Goal: Task Accomplishment & Management: Complete application form

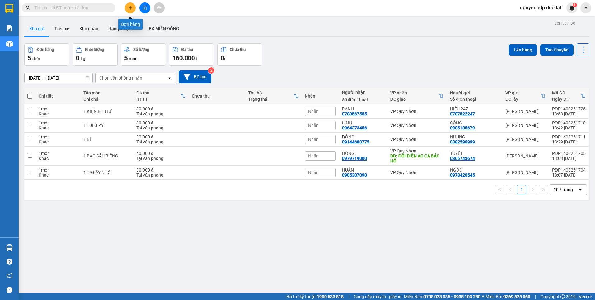
click at [130, 10] on button at bounding box center [130, 7] width 11 height 11
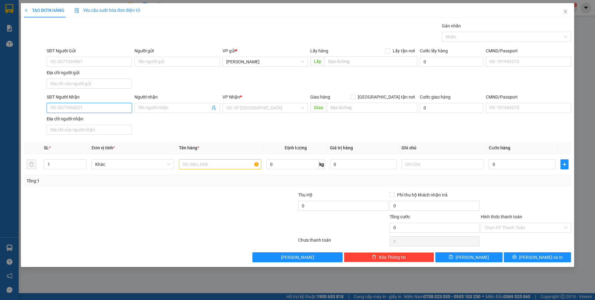
click at [95, 107] on input "SĐT Người Nhận" at bounding box center [89, 108] width 85 height 10
type input "0933946377"
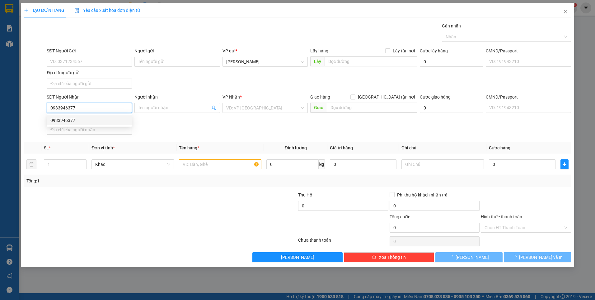
type input "CHƠN THÀNH"
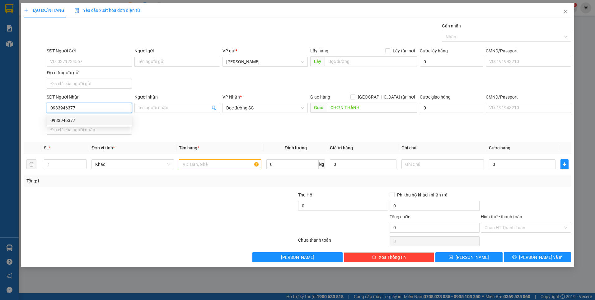
type input "0933946377"
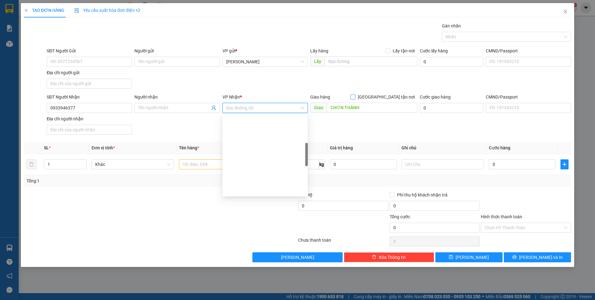
scroll to position [110, 0]
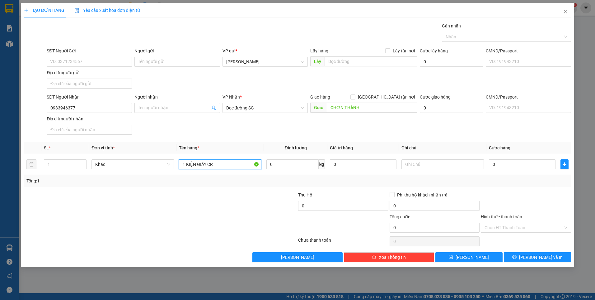
type input "1 KIỆN GIẤY CR"
type input "BXĐL"
type input "5"
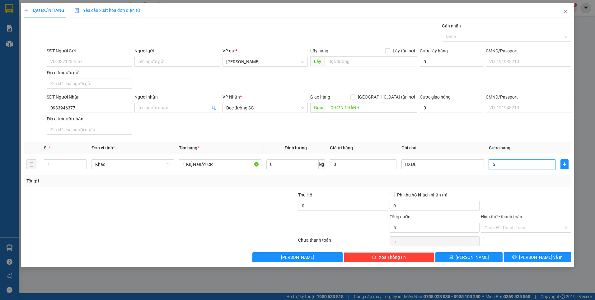
type input "50"
type input "50.000"
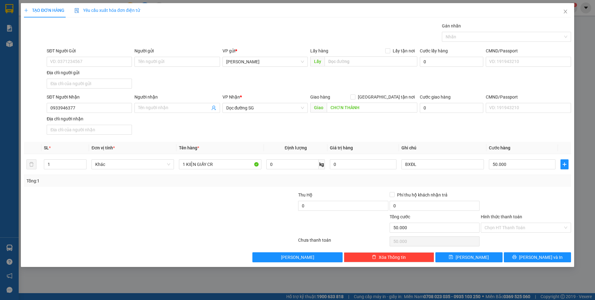
drag, startPoint x: 543, startPoint y: 197, endPoint x: 540, endPoint y: 201, distance: 5.3
click at [543, 197] on div at bounding box center [526, 202] width 92 height 22
click at [526, 225] on input "Hình thức thanh toán" at bounding box center [524, 227] width 78 height 9
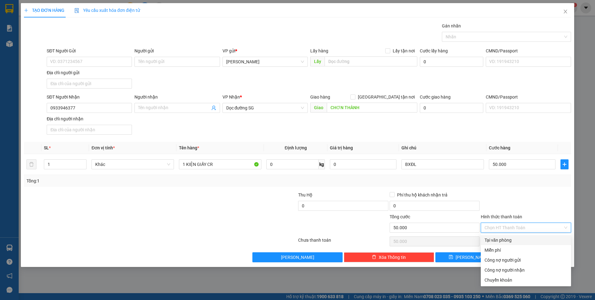
click at [517, 238] on div "Tại văn phòng" at bounding box center [526, 239] width 83 height 7
type input "0"
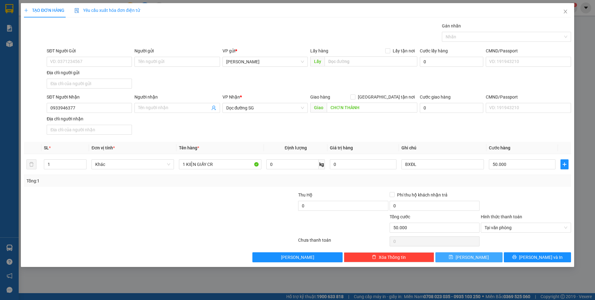
click at [453, 257] on icon "save" at bounding box center [451, 257] width 4 height 4
type input "0"
click at [76, 108] on input "SĐT Người Nhận" at bounding box center [89, 108] width 85 height 10
type input "0983283274"
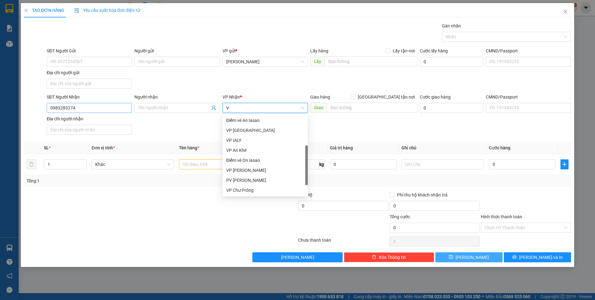
scroll to position [52, 0]
type input "VP"
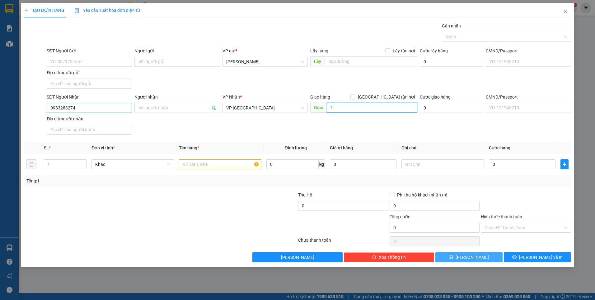
type input "1"
type input "1 HỒ SƠ CR"
type input "BXĐL"
type input "3"
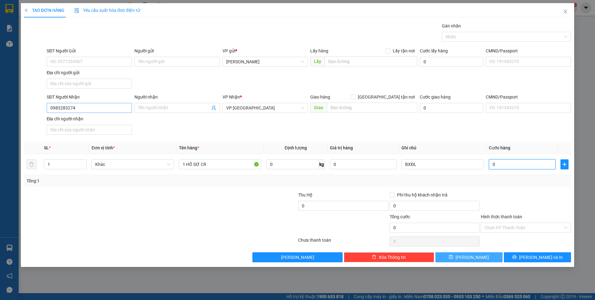
type input "3"
type input "30"
type input "30.000"
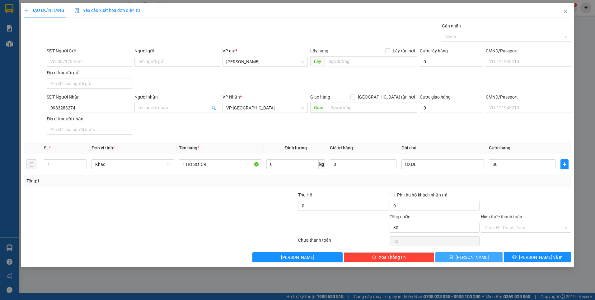
type input "30.000"
click at [513, 187] on div "Transit Pickup Surcharge Ids Transit Deliver Surcharge Ids Transit Deliver Surc…" at bounding box center [297, 141] width 547 height 239
click at [511, 231] on input "Hình thức thanh toán" at bounding box center [524, 227] width 78 height 9
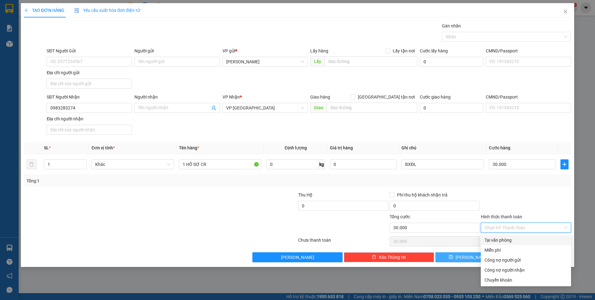
click at [507, 236] on div "Tại văn phòng" at bounding box center [526, 239] width 83 height 7
type input "0"
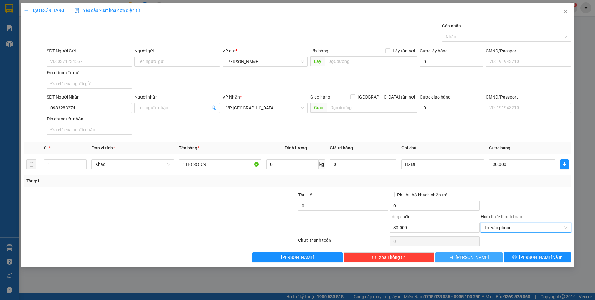
click at [465, 260] on button "Lưu" at bounding box center [469, 257] width 67 height 10
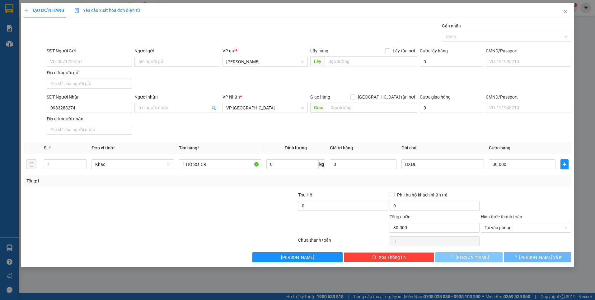
type input "0"
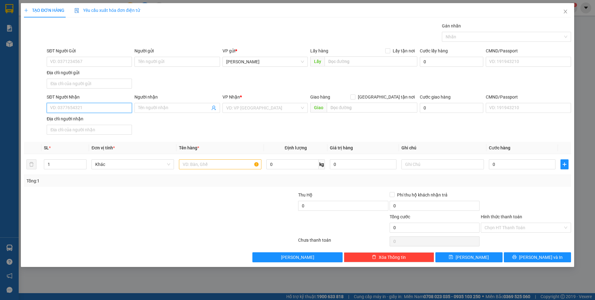
click at [106, 108] on input "SĐT Người Nhận" at bounding box center [89, 108] width 85 height 10
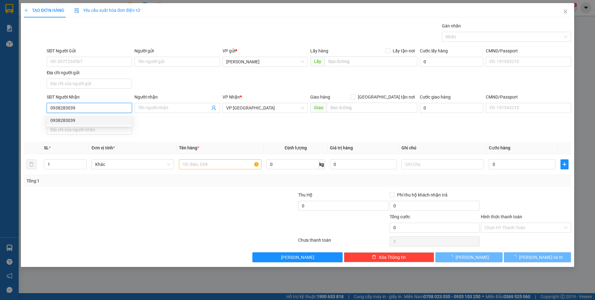
type input "0938283039"
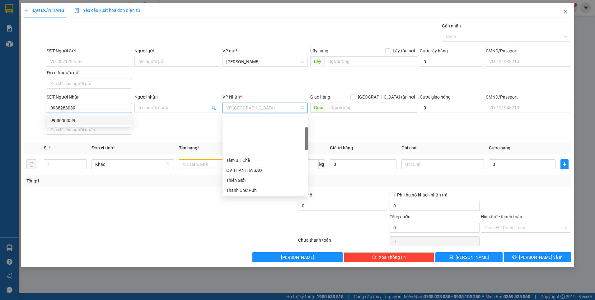
scroll to position [50, 0]
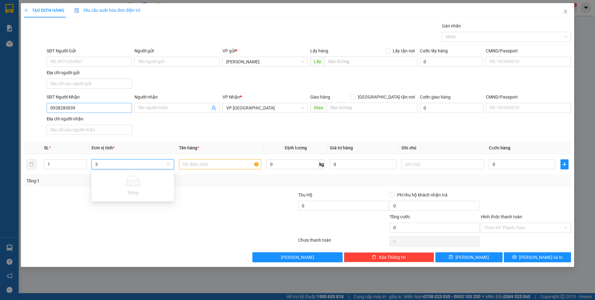
type input "3"
click at [54, 168] on input "1" at bounding box center [65, 163] width 42 height 9
click at [54, 165] on input "13" at bounding box center [65, 163] width 42 height 9
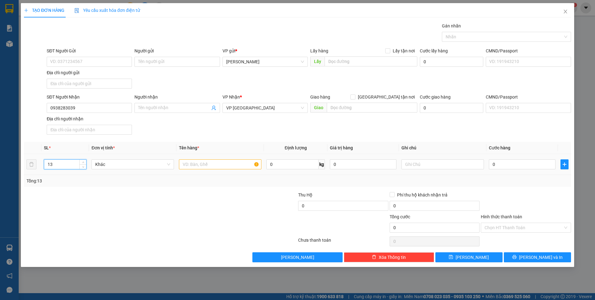
click at [54, 165] on input "13" at bounding box center [65, 163] width 42 height 9
type input "3"
type input "2 XỐP + 1 TGIAY CR"
type input "BXĐL"
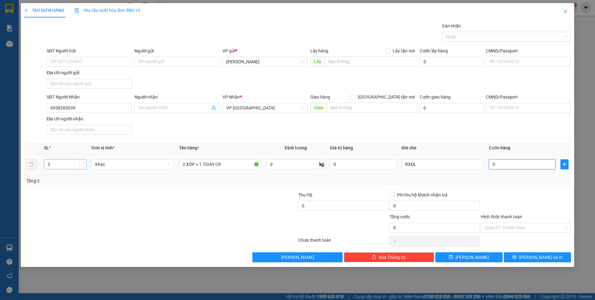
type input "2"
type input "20"
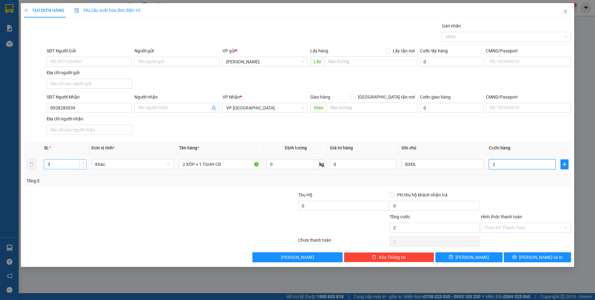
type input "20"
type input "200"
type input "200.000"
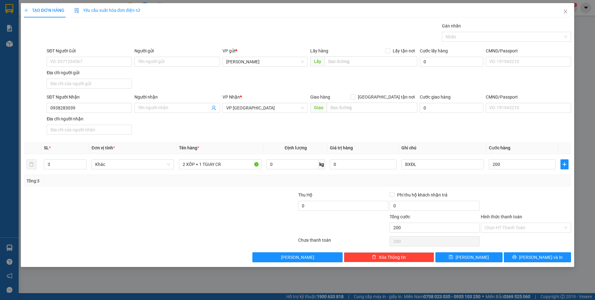
type input "200.000"
click at [527, 216] on div "Hình thức thanh toán" at bounding box center [526, 217] width 90 height 9
click at [527, 227] on input "Hình thức thanh toán" at bounding box center [524, 227] width 78 height 9
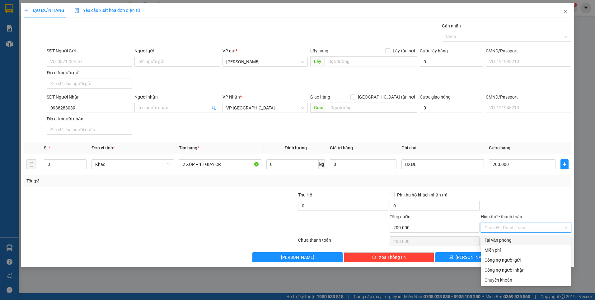
click at [520, 238] on div "Tại văn phòng" at bounding box center [526, 239] width 83 height 7
type input "0"
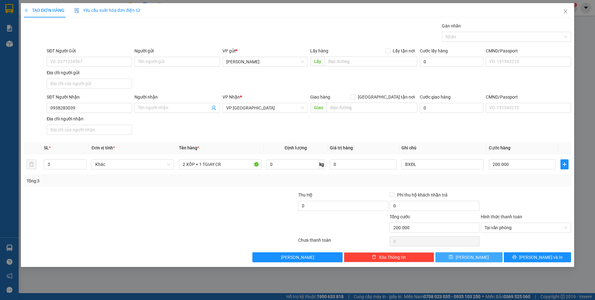
click at [474, 253] on span "Lưu" at bounding box center [472, 256] width 33 height 7
type input "1"
type input "0"
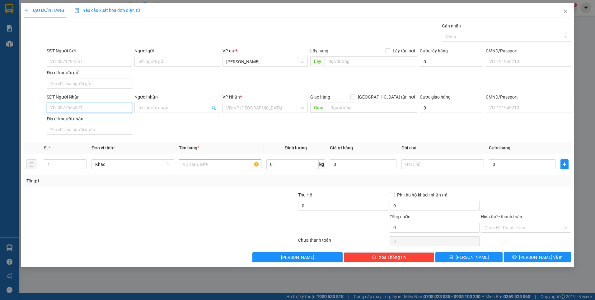
click at [108, 108] on input "SĐT Người Nhận" at bounding box center [89, 108] width 85 height 10
type input "0905811679"
type input "BI"
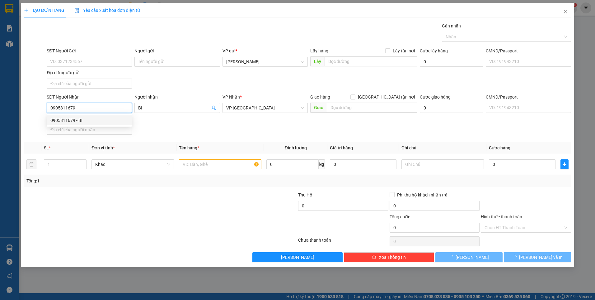
type input "0905811679"
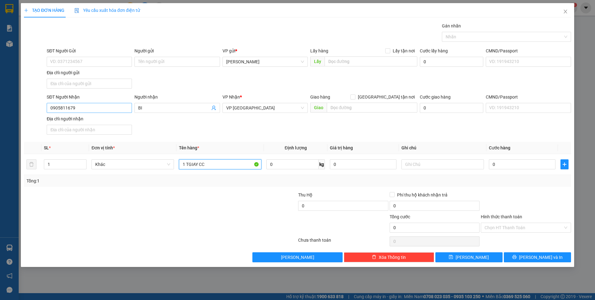
type input "1 TGIAY CC"
type input "BXĐL"
type input "6"
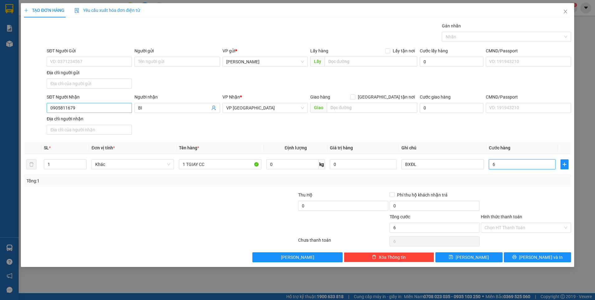
type input "60"
type input "60.000"
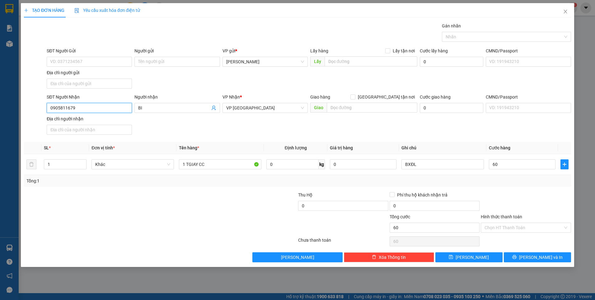
type input "60.000"
click at [108, 108] on input "0905811679" at bounding box center [89, 108] width 85 height 10
click at [461, 253] on button "Lưu" at bounding box center [469, 257] width 67 height 10
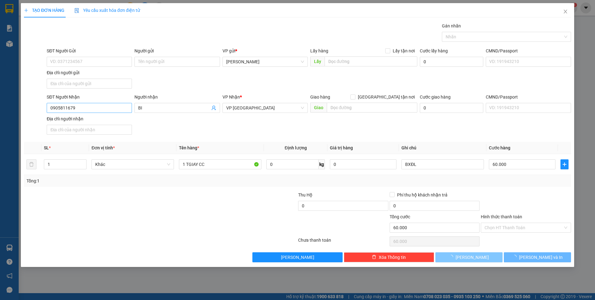
type input "0"
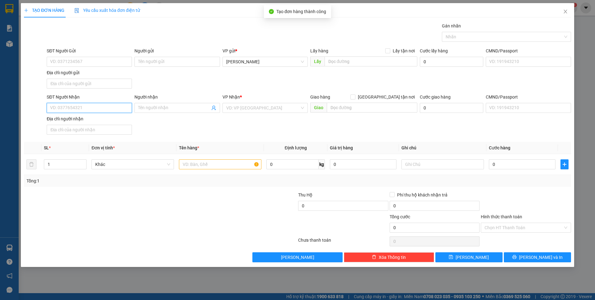
click at [102, 105] on input "SĐT Người Nhận" at bounding box center [89, 108] width 85 height 10
type input "0"
type input "0906369965"
type input "UYÊN"
type input "0906369965"
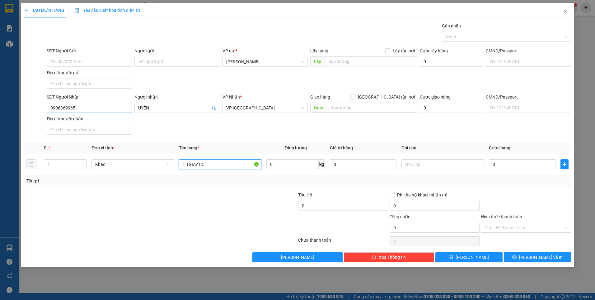
type input "1 TGIAY CC"
type input "0"
type input "BXĐL"
type input "6"
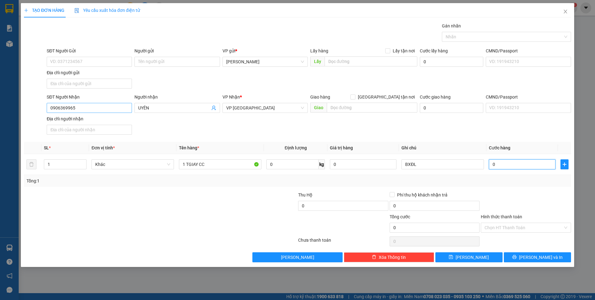
type input "6"
type input "60"
type input "60.000"
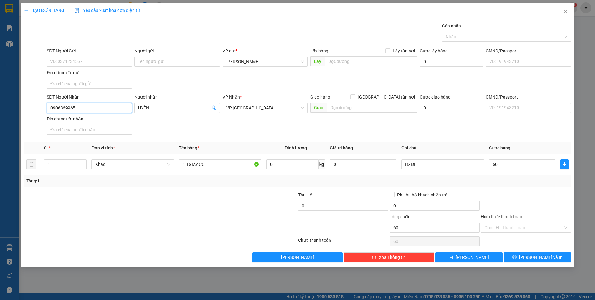
type input "60.000"
click at [102, 105] on input "0906369965" at bounding box center [89, 108] width 85 height 10
click at [105, 104] on input "0906369965" at bounding box center [89, 108] width 85 height 10
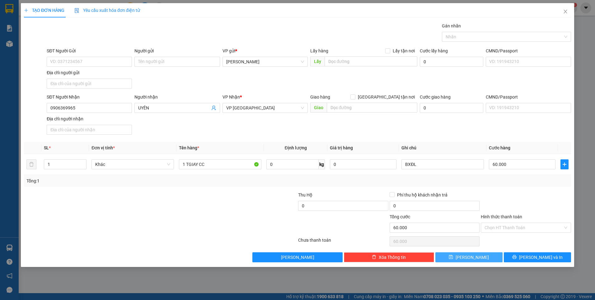
click at [453, 256] on icon "save" at bounding box center [451, 256] width 4 height 4
type input "0"
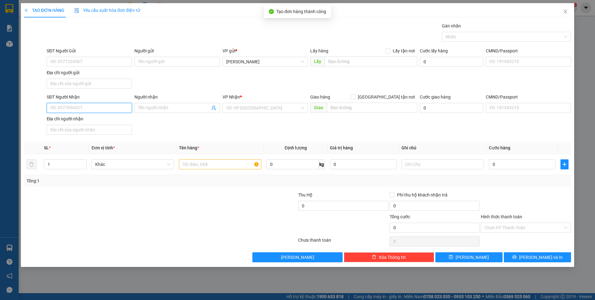
click at [100, 111] on input "SĐT Người Nhận" at bounding box center [89, 108] width 85 height 10
click at [68, 108] on input "SĐT Người Nhận" at bounding box center [89, 108] width 85 height 10
type input "0938456073"
type input "HẢI ĐĂNG"
checkbox input "true"
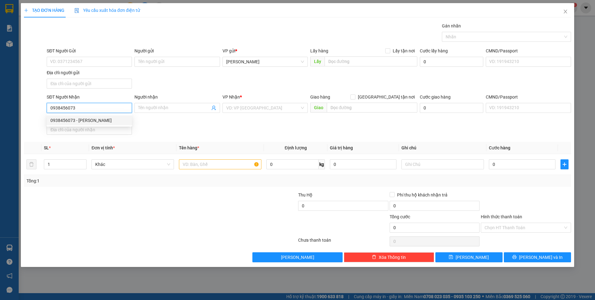
type input "68/28A ÚT TỊCH.P4.TÂN BÌNH"
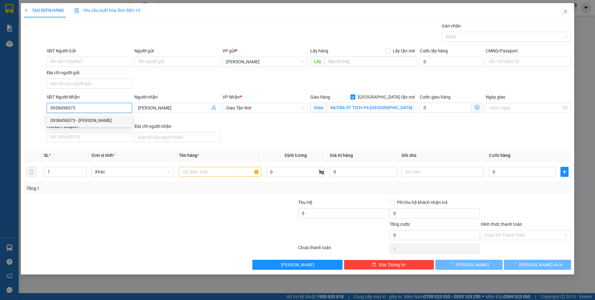
type input "0938456073"
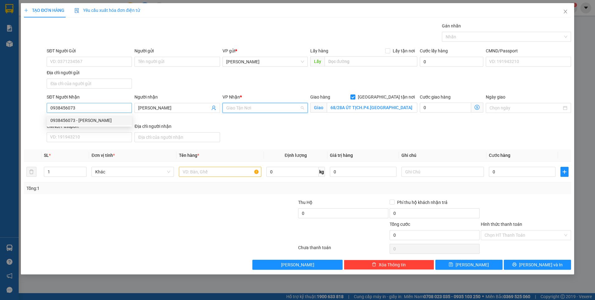
scroll to position [130, 0]
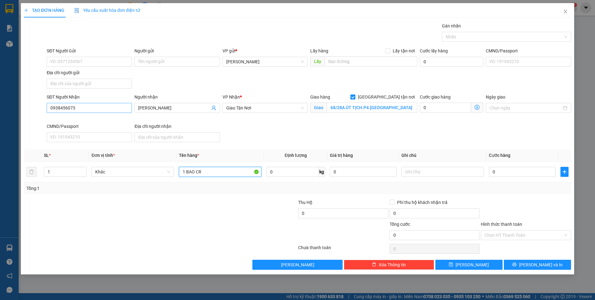
type input "1 BAO CR"
type input "BXĐL-GTN 100K CR"
type input "5"
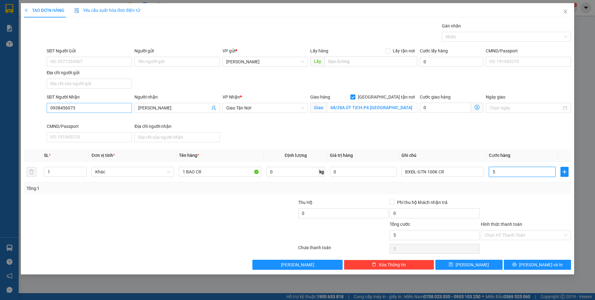
type input "50"
type input "50.000"
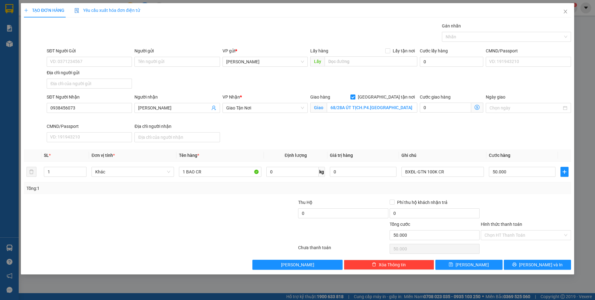
click at [516, 200] on div at bounding box center [526, 210] width 92 height 22
click at [510, 232] on input "Hình thức thanh toán" at bounding box center [524, 234] width 78 height 9
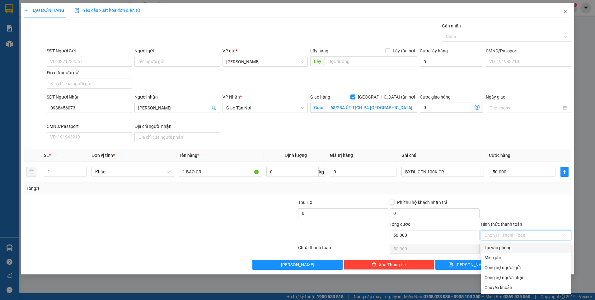
click at [509, 244] on div "Tại văn phòng" at bounding box center [526, 247] width 83 height 7
type input "0"
click at [490, 244] on div "Tại văn phòng" at bounding box center [526, 247] width 83 height 7
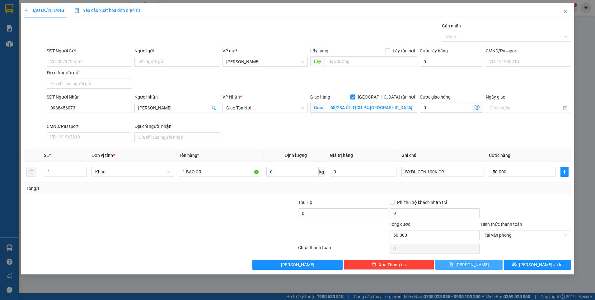
click at [467, 264] on button "Lưu" at bounding box center [469, 264] width 67 height 10
checkbox input "false"
type input "0"
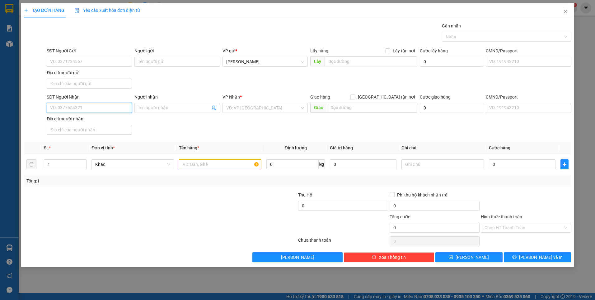
click at [106, 109] on input "SĐT Người Nhận" at bounding box center [89, 108] width 85 height 10
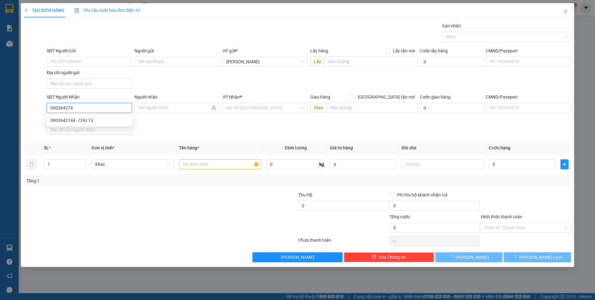
type input "0903642744"
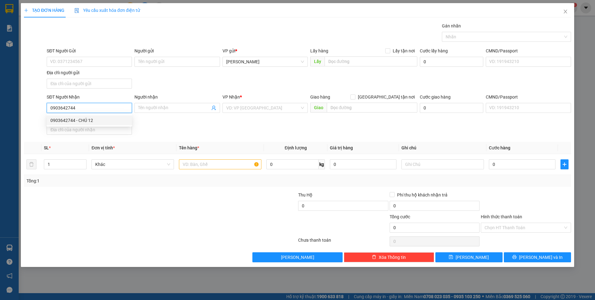
type input "CHÚ 12"
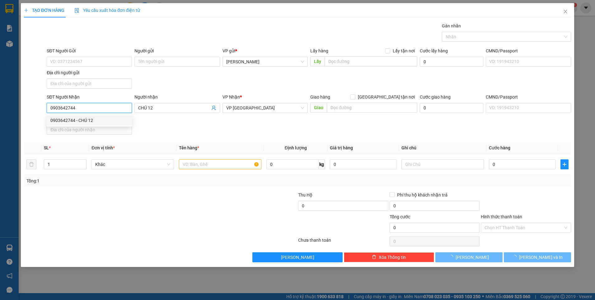
type input "0903642744"
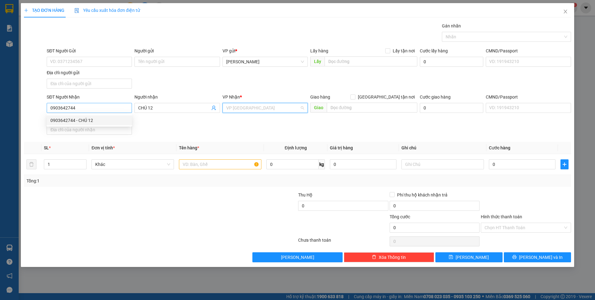
scroll to position [120, 0]
type input "10"
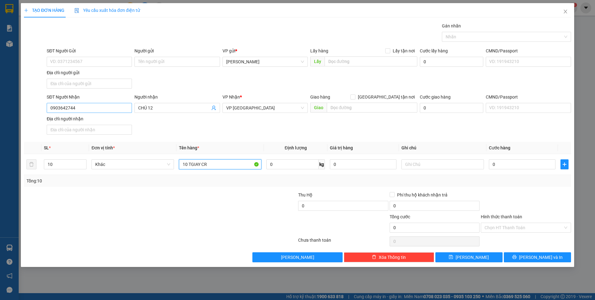
type input "10 TGIAY CR"
type input "BXĐL"
type input "4"
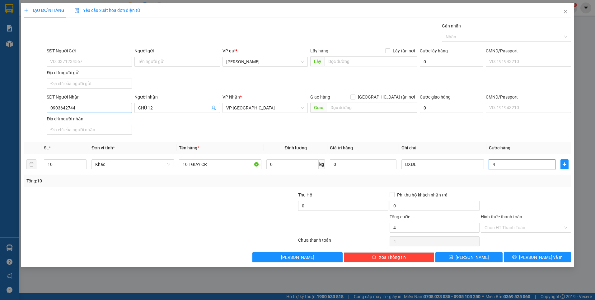
type input "40"
type input "400"
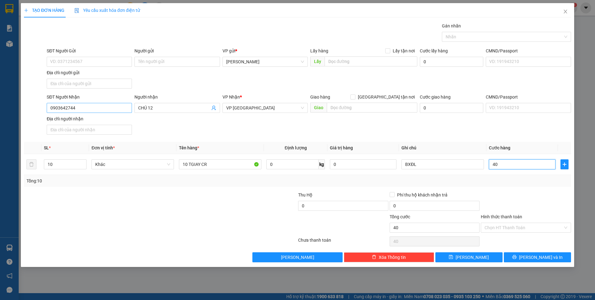
type input "400"
type input "400.000"
click at [511, 199] on div at bounding box center [526, 202] width 92 height 22
click at [512, 227] on input "Hình thức thanh toán" at bounding box center [524, 227] width 78 height 9
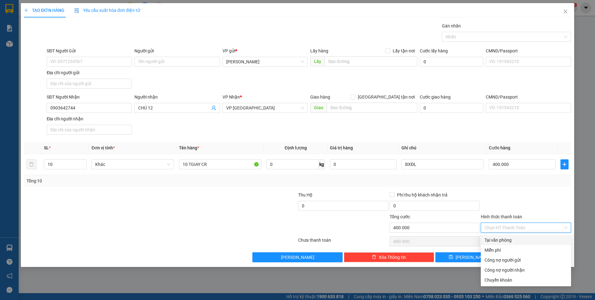
click at [509, 243] on div "Tại văn phòng" at bounding box center [526, 240] width 90 height 10
type input "0"
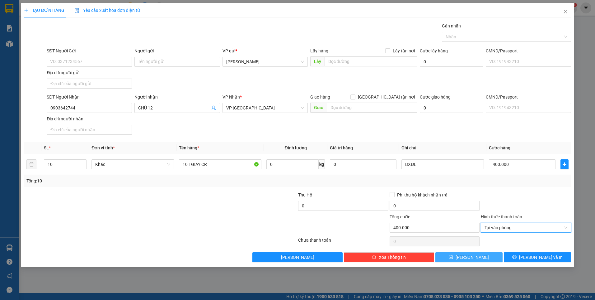
click at [480, 258] on button "Lưu" at bounding box center [469, 257] width 67 height 10
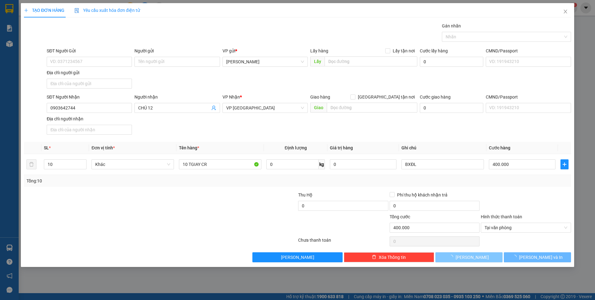
type input "1"
type input "0"
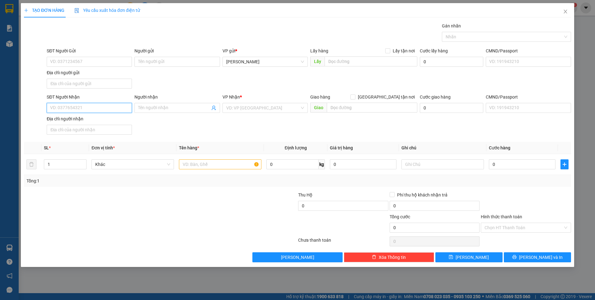
click at [118, 109] on input "SĐT Người Nhận" at bounding box center [89, 108] width 85 height 10
type input "0356238037"
type input "THỨC"
type input "0356238037"
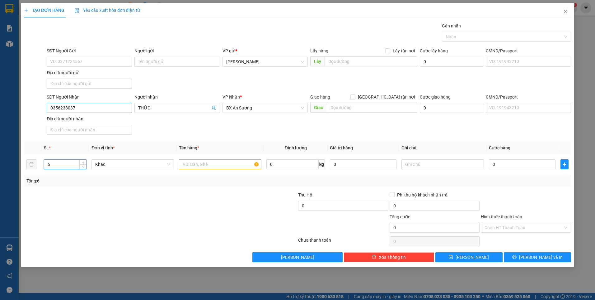
type input "6"
type input "5 TGIAY + 1 TXOP CC"
type input "BXĐL"
type input "3"
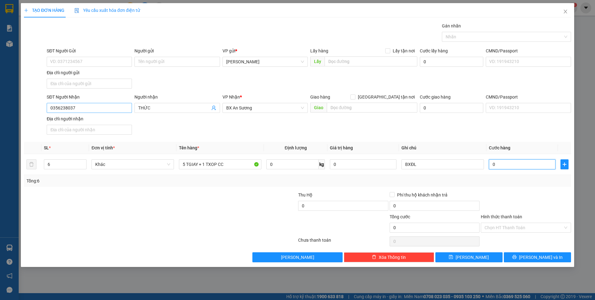
type input "3"
type input "32"
type input "320"
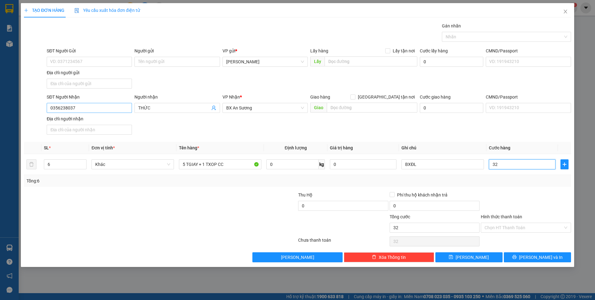
type input "320"
type input "320.000"
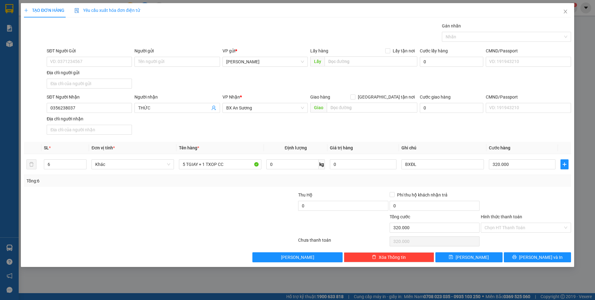
click at [517, 187] on div "Transit Pickup Surcharge Ids Transit Deliver Surcharge Ids Transit Deliver Surc…" at bounding box center [297, 141] width 547 height 239
click at [520, 227] on input "Hình thức thanh toán" at bounding box center [524, 227] width 78 height 9
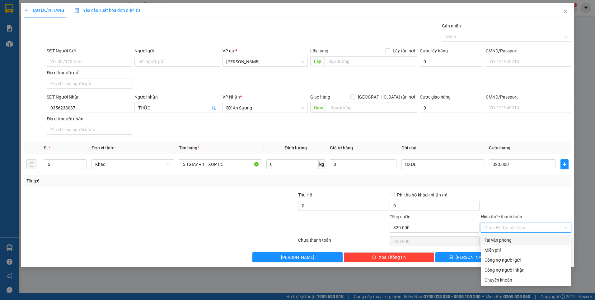
click at [507, 208] on div at bounding box center [526, 202] width 92 height 22
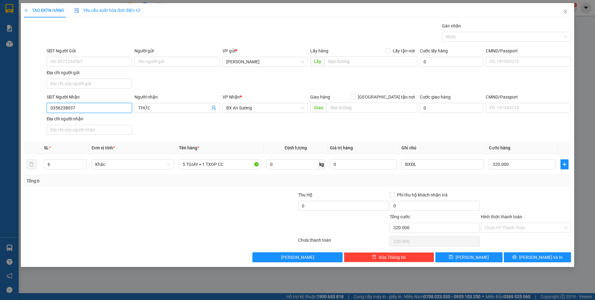
click at [106, 104] on input "0356238037" at bounding box center [89, 108] width 85 height 10
click at [473, 254] on span "Lưu" at bounding box center [472, 256] width 33 height 7
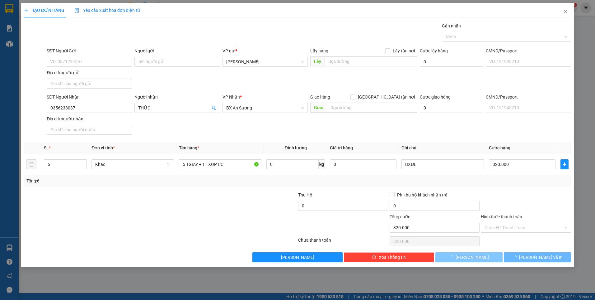
type input "1"
type input "0"
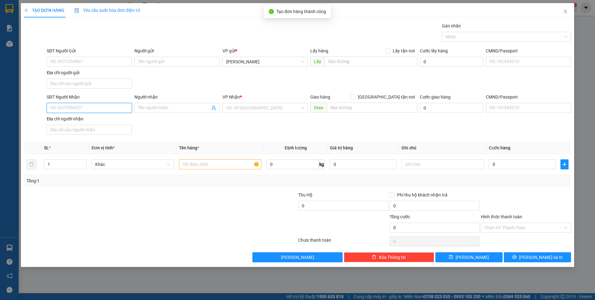
click at [106, 107] on input "SĐT Người Nhận" at bounding box center [89, 108] width 85 height 10
type input "0379970579"
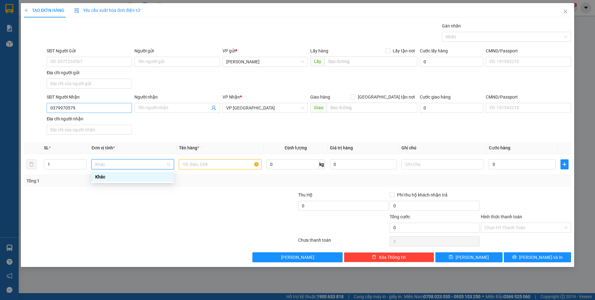
scroll to position [0, 0]
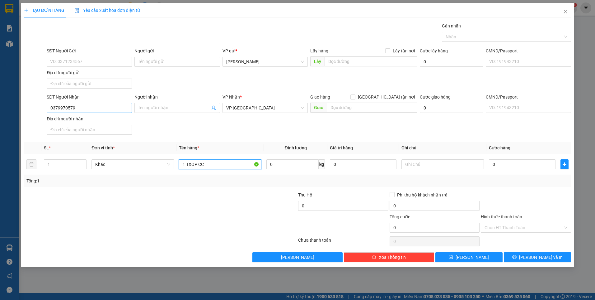
type input "1 TXOP CC"
type input "BXĐL"
type input "6"
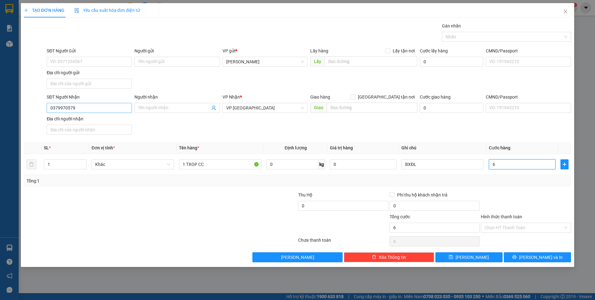
type input "60"
type input "60.000"
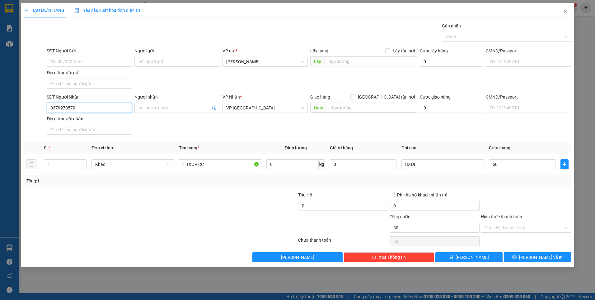
type input "60.000"
click at [106, 107] on input "0379970579" at bounding box center [89, 108] width 85 height 10
click at [290, 155] on td "0 kg" at bounding box center [296, 164] width 64 height 21
click at [488, 258] on button "Lưu" at bounding box center [469, 257] width 67 height 10
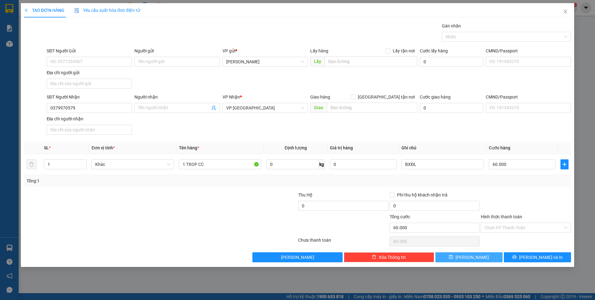
type input "0"
click at [564, 11] on icon "close" at bounding box center [565, 11] width 5 height 5
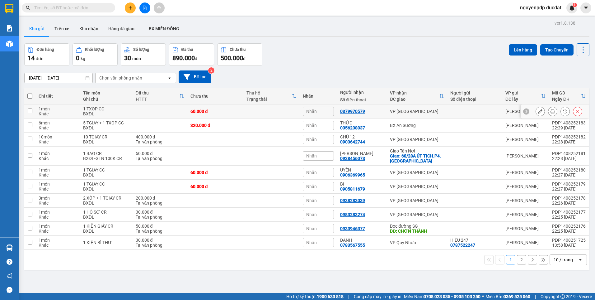
click at [574, 111] on button at bounding box center [578, 111] width 9 height 11
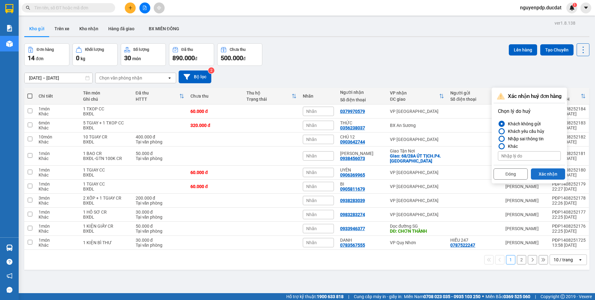
click at [544, 174] on button "Xác nhận" at bounding box center [548, 173] width 34 height 11
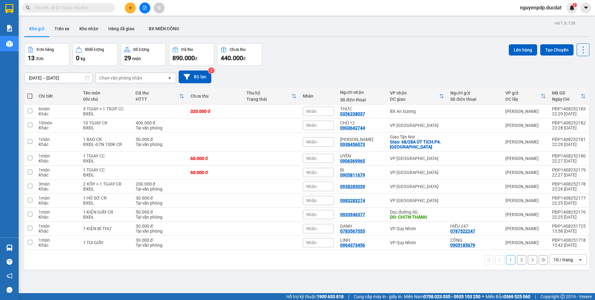
click at [133, 11] on button at bounding box center [130, 7] width 11 height 11
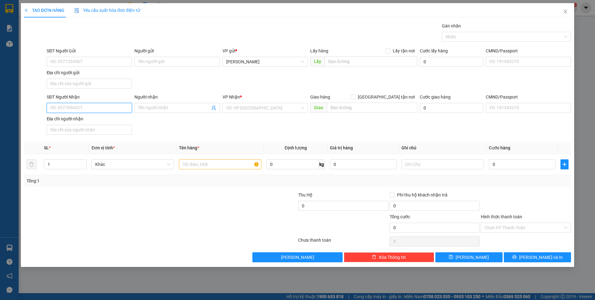
click at [96, 108] on input "SĐT Người Nhận" at bounding box center [89, 108] width 85 height 10
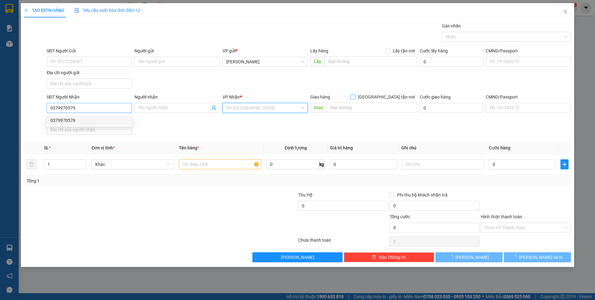
scroll to position [139, 0]
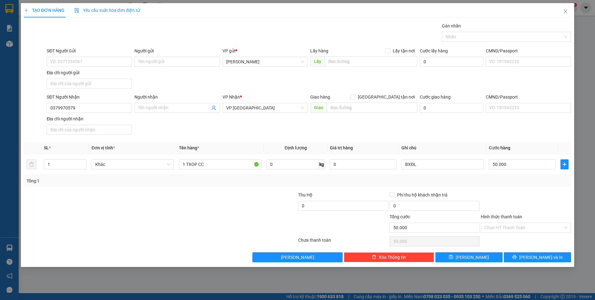
click at [487, 198] on div at bounding box center [526, 202] width 92 height 22
click at [453, 259] on icon "save" at bounding box center [451, 256] width 4 height 4
click at [108, 110] on input "SĐT Người Nhận" at bounding box center [89, 108] width 85 height 10
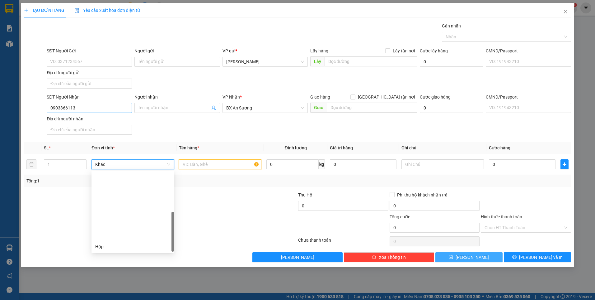
scroll to position [80, 0]
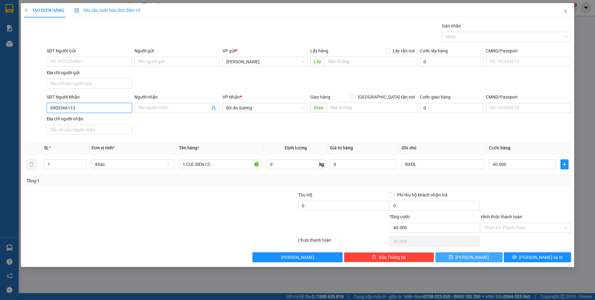
click at [108, 110] on input "0903366113" at bounding box center [89, 108] width 85 height 10
click at [490, 262] on div "TẠO ĐƠN HÀNG Yêu cầu xuất hóa đơn điện tử Transit Pickup Surcharge Ids Transit …" at bounding box center [298, 134] width 554 height 263
click at [489, 261] on button "Lưu" at bounding box center [469, 257] width 67 height 10
click at [94, 104] on input "SĐT Người Nhận" at bounding box center [89, 108] width 85 height 10
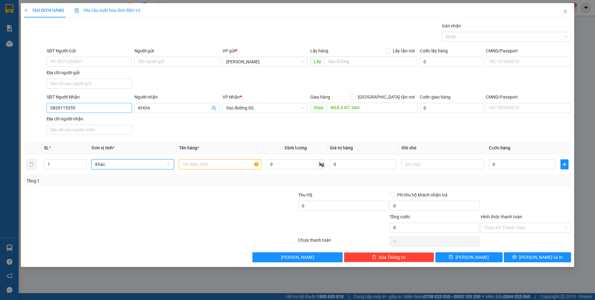
scroll to position [0, 0]
click at [531, 183] on div "Tổng: 1" at bounding box center [297, 180] width 542 height 7
click at [524, 227] on input "Hình thức thanh toán" at bounding box center [524, 227] width 78 height 9
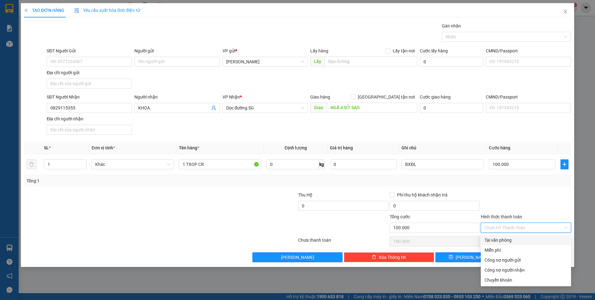
click at [522, 238] on div "Tại văn phòng" at bounding box center [526, 239] width 83 height 7
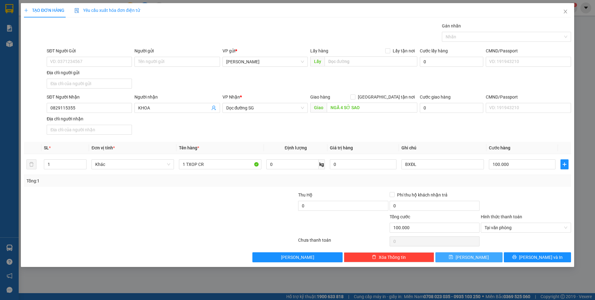
click at [481, 256] on button "Lưu" at bounding box center [469, 257] width 67 height 10
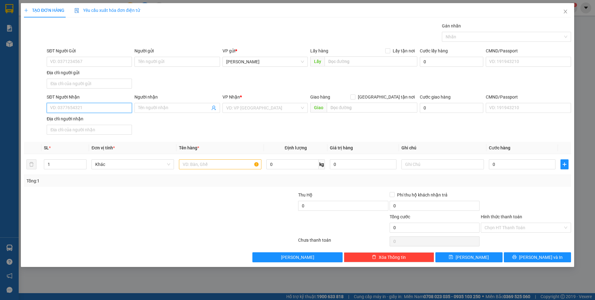
click at [104, 109] on input "SĐT Người Nhận" at bounding box center [89, 108] width 85 height 10
click at [537, 195] on div at bounding box center [526, 202] width 92 height 22
click at [496, 258] on button "Lưu" at bounding box center [469, 257] width 67 height 10
click at [110, 105] on input "SĐT Người Nhận" at bounding box center [89, 108] width 85 height 10
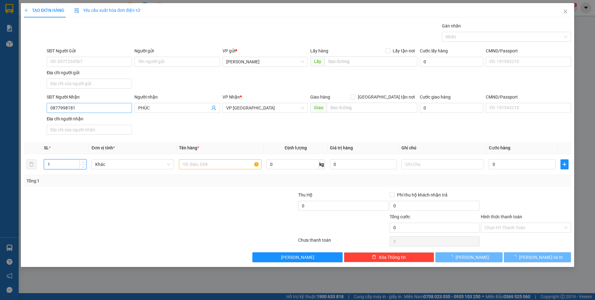
scroll to position [80, 0]
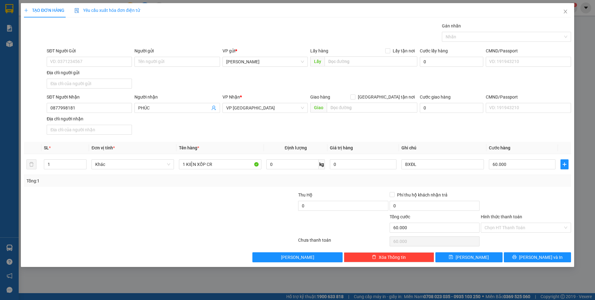
click at [541, 205] on div at bounding box center [526, 202] width 92 height 22
click at [533, 233] on div "Hình thức thanh toán Chọn HT Thanh Toán" at bounding box center [526, 224] width 90 height 22
click at [533, 231] on input "Hình thức thanh toán" at bounding box center [524, 227] width 78 height 9
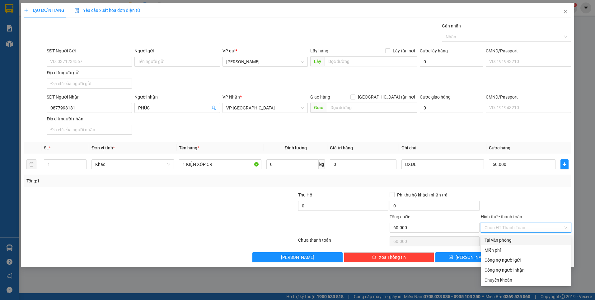
click at [515, 240] on div "Tại văn phòng" at bounding box center [526, 239] width 83 height 7
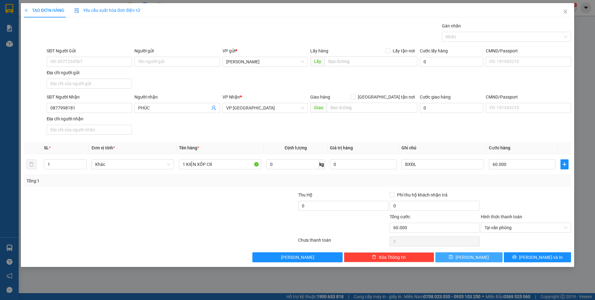
click at [484, 254] on button "Lưu" at bounding box center [469, 257] width 67 height 10
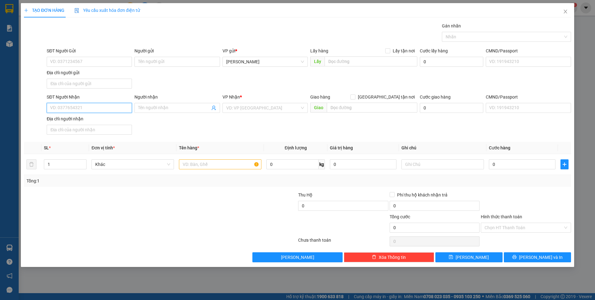
click at [122, 106] on input "SĐT Người Nhận" at bounding box center [89, 108] width 85 height 10
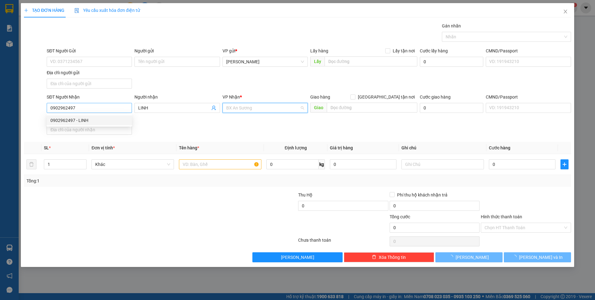
scroll to position [159, 0]
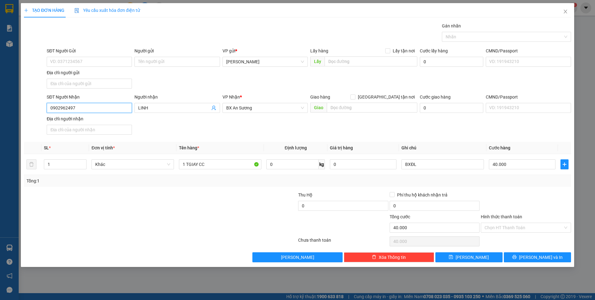
click at [122, 106] on input "0902962497" at bounding box center [89, 108] width 85 height 10
click at [474, 259] on span "Lưu" at bounding box center [472, 256] width 33 height 7
click at [89, 110] on input "SĐT Người Nhận" at bounding box center [89, 108] width 85 height 10
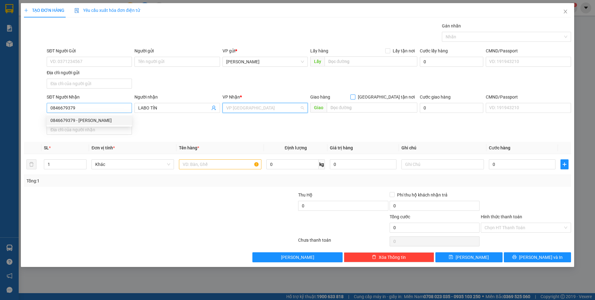
scroll to position [120, 0]
click at [120, 108] on input "0846679379" at bounding box center [89, 108] width 85 height 10
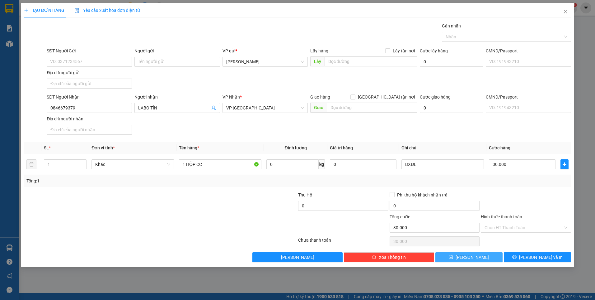
click at [477, 254] on button "Lưu" at bounding box center [469, 257] width 67 height 10
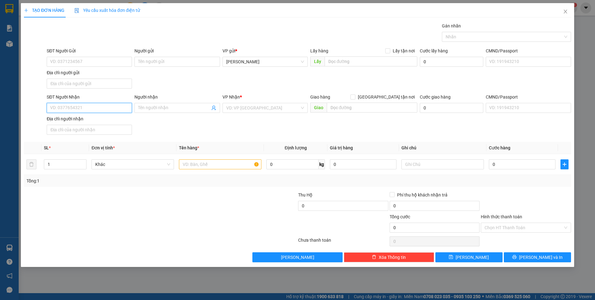
click at [109, 109] on input "SĐT Người Nhận" at bounding box center [89, 108] width 85 height 10
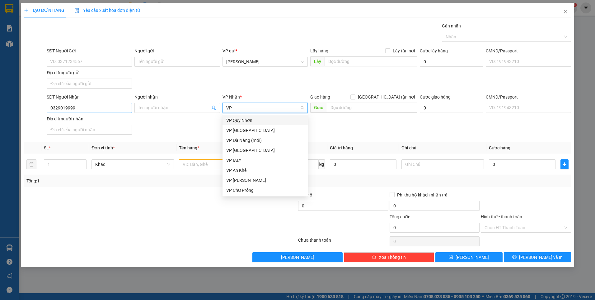
scroll to position [0, 0]
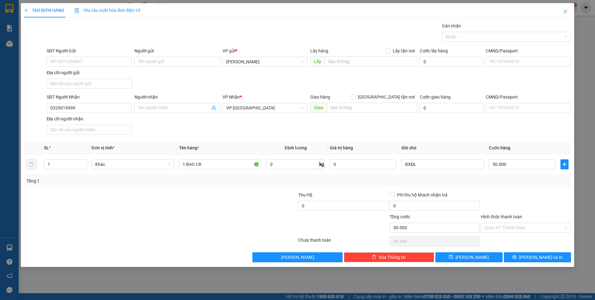
click at [570, 201] on div at bounding box center [526, 202] width 92 height 22
click at [536, 229] on input "Hình thức thanh toán" at bounding box center [524, 227] width 78 height 9
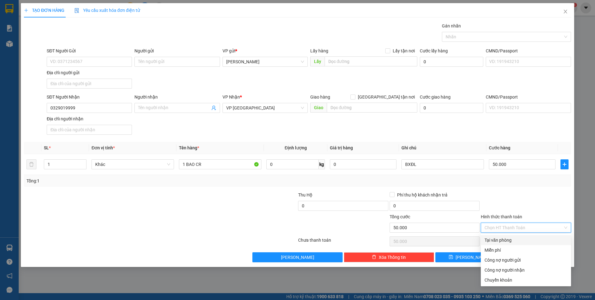
drag, startPoint x: 525, startPoint y: 242, endPoint x: 506, endPoint y: 248, distance: 20.0
click at [524, 242] on div "Tại văn phòng" at bounding box center [526, 239] width 83 height 7
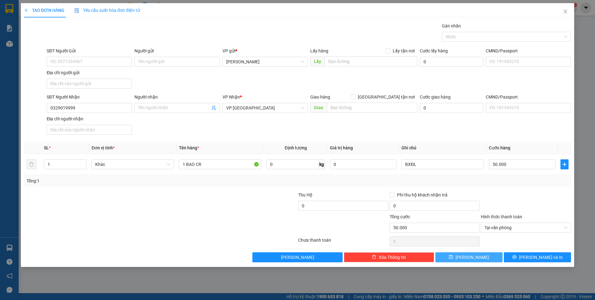
click at [478, 256] on button "Lưu" at bounding box center [469, 257] width 67 height 10
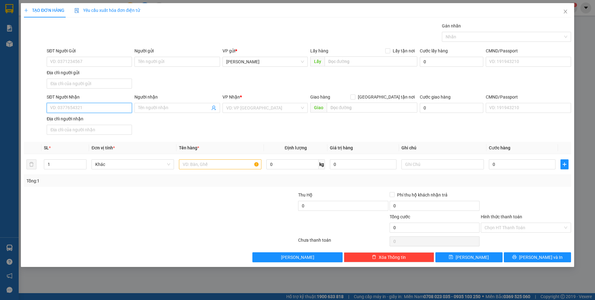
click at [110, 110] on input "SĐT Người Nhận" at bounding box center [89, 108] width 85 height 10
click at [512, 203] on div at bounding box center [526, 202] width 92 height 22
click at [81, 106] on input "0794693478" at bounding box center [89, 108] width 85 height 10
click at [304, 138] on div "Transit Pickup Surcharge Ids Transit Deliver Surcharge Ids Transit Deliver Surc…" at bounding box center [297, 141] width 547 height 239
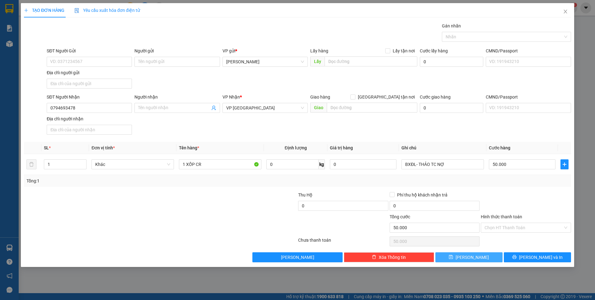
drag, startPoint x: 465, startPoint y: 256, endPoint x: 456, endPoint y: 257, distance: 8.7
click at [453, 257] on icon "save" at bounding box center [451, 256] width 4 height 4
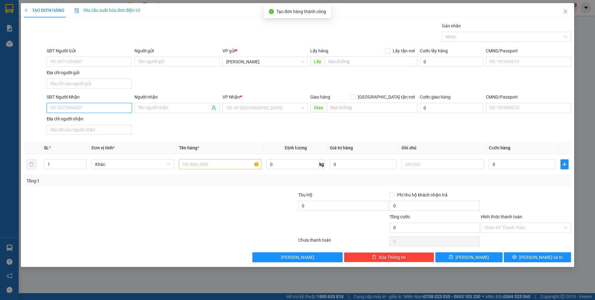
click at [83, 106] on input "SĐT Người Nhận" at bounding box center [89, 108] width 85 height 10
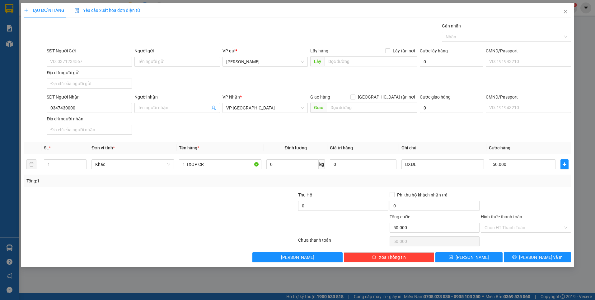
click at [516, 193] on div at bounding box center [526, 202] width 92 height 22
click at [518, 230] on input "Hình thức thanh toán" at bounding box center [524, 227] width 78 height 9
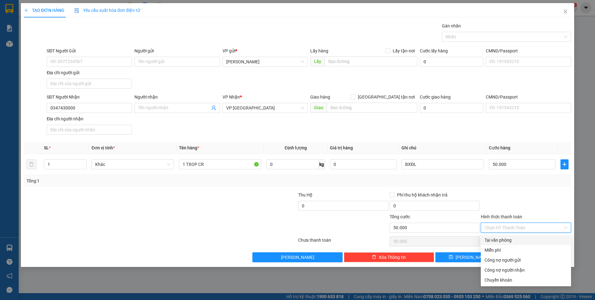
click at [515, 242] on div "Tại văn phòng" at bounding box center [526, 239] width 83 height 7
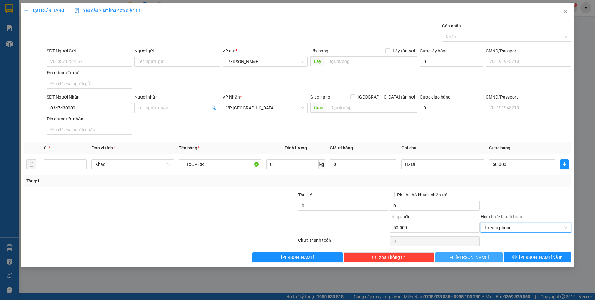
click at [487, 256] on button "Lưu" at bounding box center [469, 257] width 67 height 10
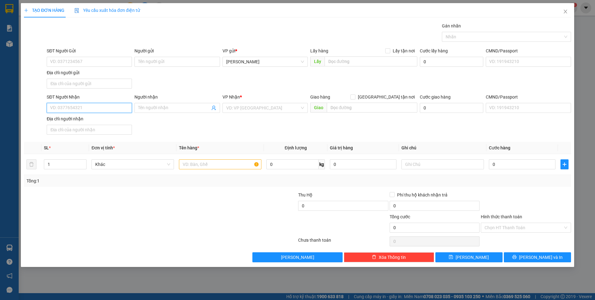
click at [121, 107] on input "SĐT Người Nhận" at bounding box center [89, 108] width 85 height 10
click at [531, 194] on div at bounding box center [526, 202] width 92 height 22
click at [526, 234] on div "Hình thức thanh toán Chọn HT Thanh Toán" at bounding box center [526, 224] width 90 height 22
click at [527, 230] on input "Hình thức thanh toán" at bounding box center [524, 227] width 78 height 9
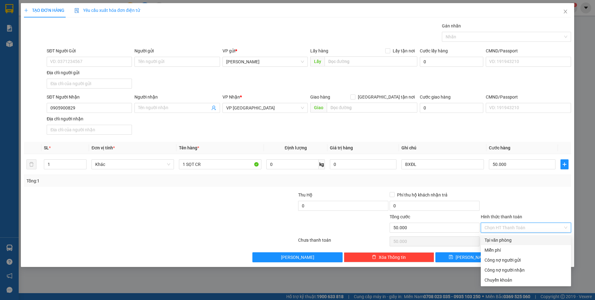
click at [526, 238] on div "Tại văn phòng" at bounding box center [526, 239] width 83 height 7
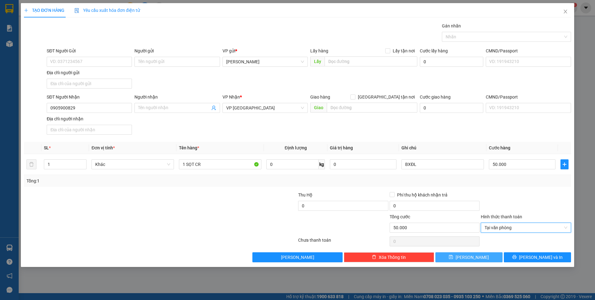
click at [489, 253] on button "Lưu" at bounding box center [469, 257] width 67 height 10
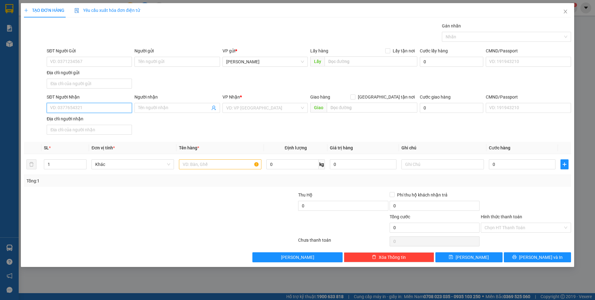
click at [107, 110] on input "SĐT Người Nhận" at bounding box center [89, 108] width 85 height 10
click at [525, 198] on div at bounding box center [526, 202] width 92 height 22
click at [527, 226] on input "Hình thức thanh toán" at bounding box center [524, 227] width 78 height 9
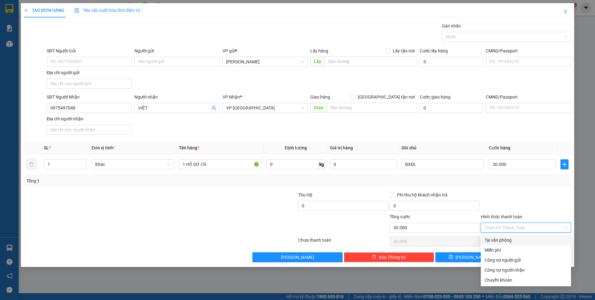
click at [524, 239] on div "Tại văn phòng" at bounding box center [526, 239] width 83 height 7
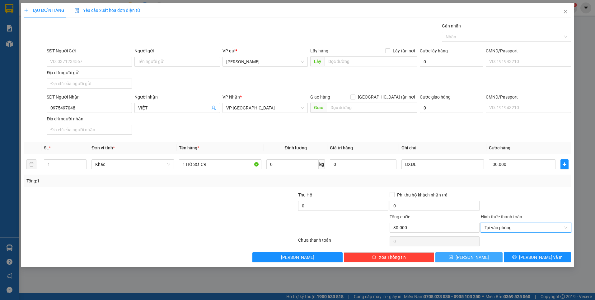
click at [482, 257] on button "Lưu" at bounding box center [469, 257] width 67 height 10
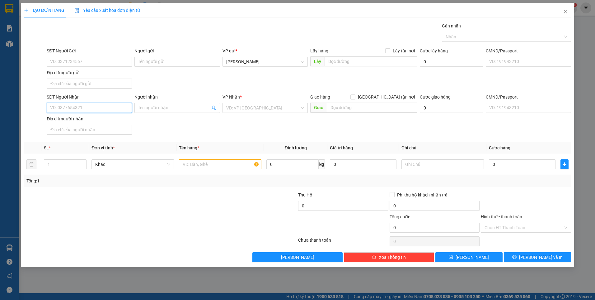
click at [111, 107] on input "SĐT Người Nhận" at bounding box center [89, 108] width 85 height 10
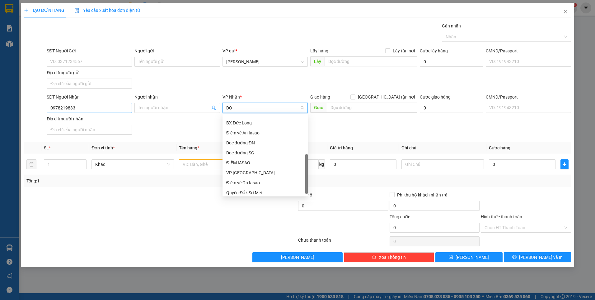
scroll to position [0, 0]
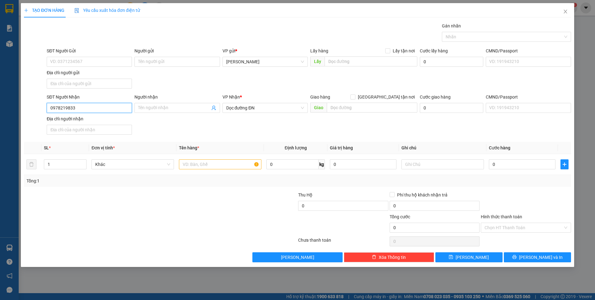
click at [89, 107] on input "0978219833" at bounding box center [89, 108] width 85 height 10
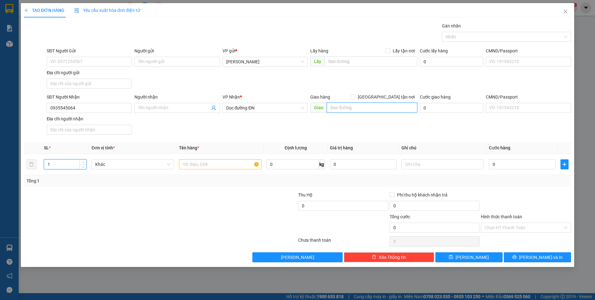
click at [388, 104] on input "text" at bounding box center [372, 107] width 91 height 10
click at [486, 194] on div at bounding box center [526, 202] width 92 height 22
click at [499, 230] on input "Hình thức thanh toán" at bounding box center [524, 227] width 78 height 9
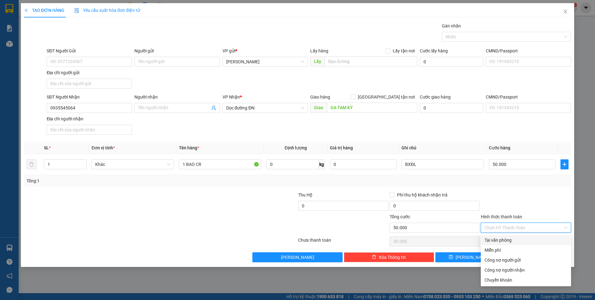
click at [498, 238] on div "Tại văn phòng" at bounding box center [526, 239] width 83 height 7
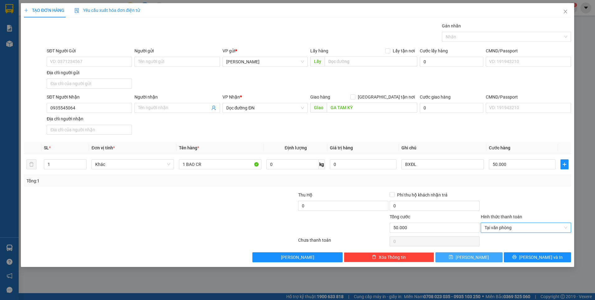
click at [478, 253] on button "Lưu" at bounding box center [469, 257] width 67 height 10
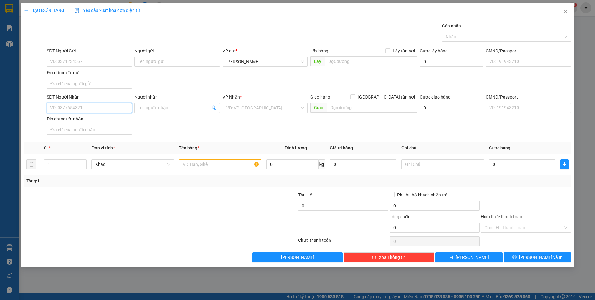
click at [102, 109] on input "SĐT Người Nhận" at bounding box center [89, 108] width 85 height 10
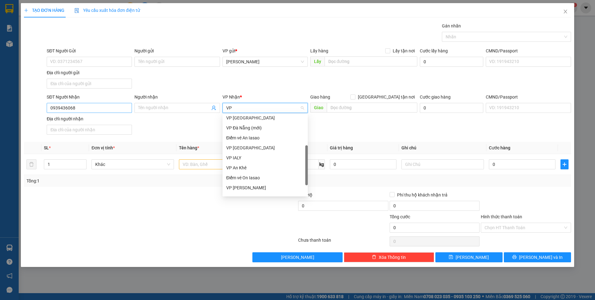
scroll to position [0, 0]
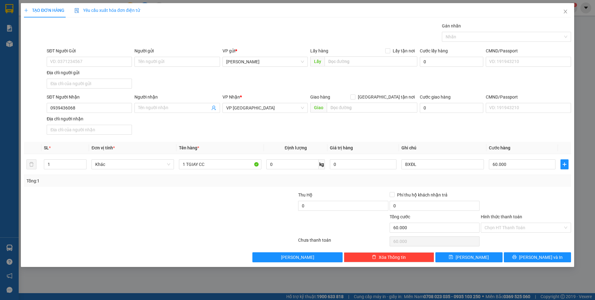
click at [500, 181] on div "Tổng: 1" at bounding box center [297, 180] width 542 height 7
click at [489, 254] on button "Lưu" at bounding box center [469, 257] width 67 height 10
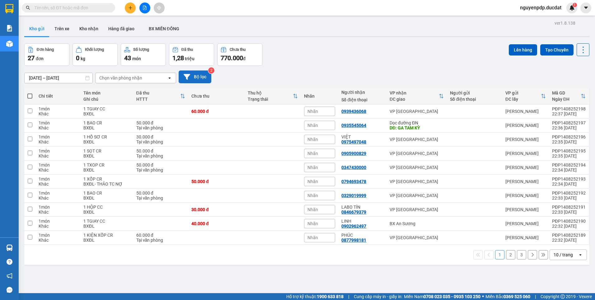
click at [201, 76] on button "Bộ lọc" at bounding box center [195, 76] width 33 height 13
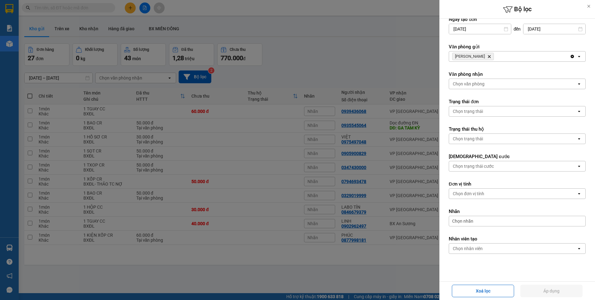
scroll to position [16, 0]
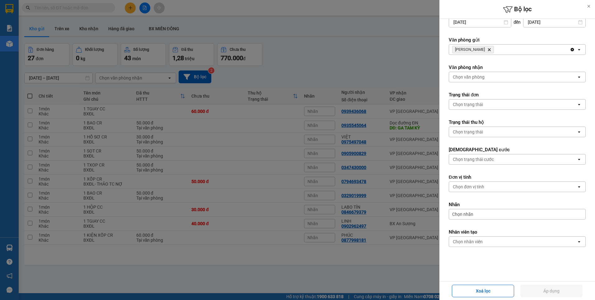
click at [518, 242] on div "Chọn nhân viên" at bounding box center [513, 241] width 128 height 10
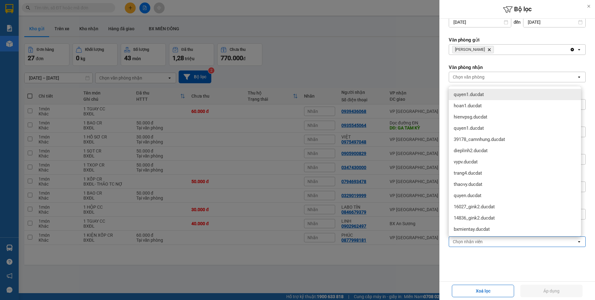
click at [515, 242] on div "Chọn nhân viên" at bounding box center [513, 241] width 128 height 10
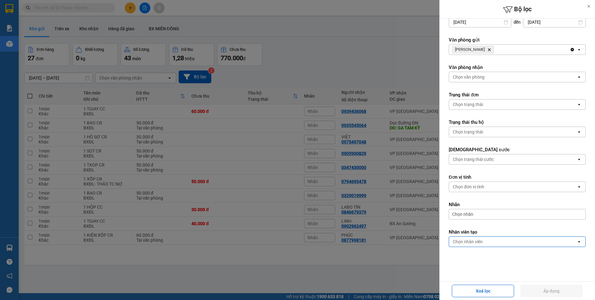
click at [515, 242] on div "Chọn nhân viên" at bounding box center [513, 241] width 128 height 10
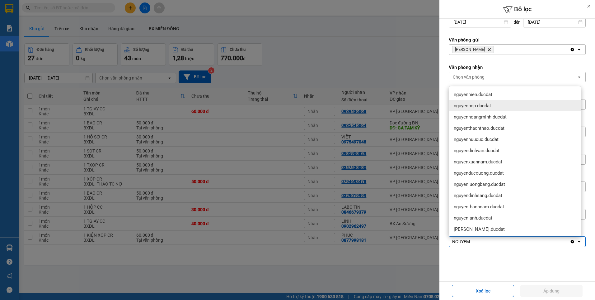
click at [516, 109] on div "nguyenpdp.ducdat" at bounding box center [515, 105] width 132 height 11
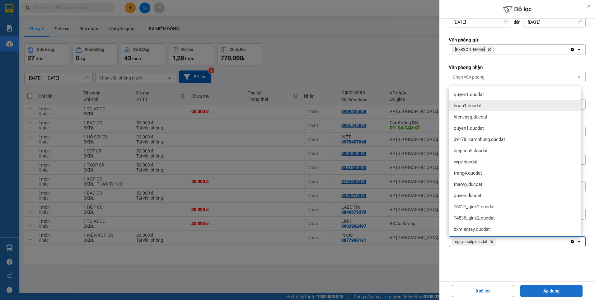
click at [540, 288] on button "Áp dụng" at bounding box center [552, 290] width 62 height 12
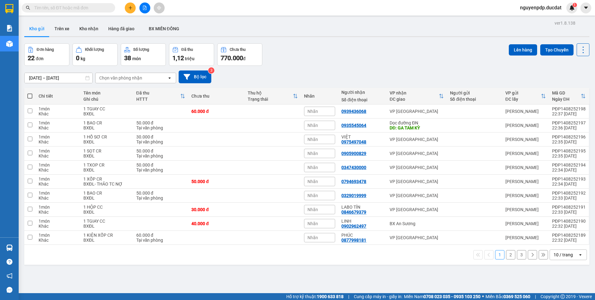
click at [567, 257] on div "10 / trang" at bounding box center [563, 254] width 19 height 6
click at [567, 243] on span "100 / trang" at bounding box center [561, 241] width 22 height 6
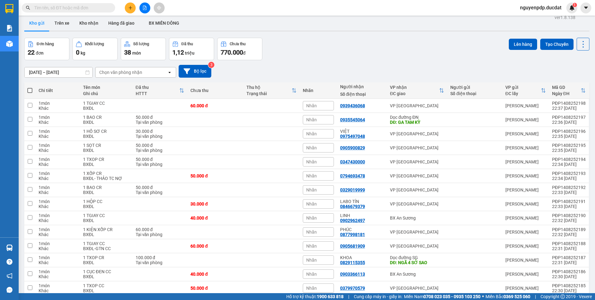
scroll to position [0, 0]
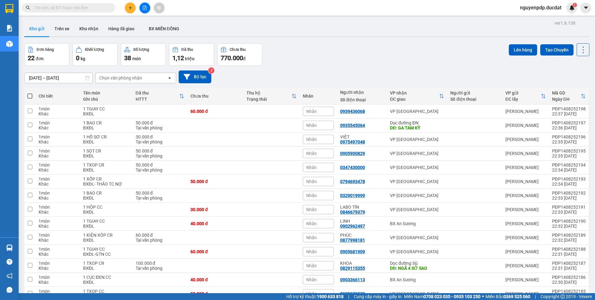
click at [153, 78] on div "Chọn văn phòng nhận" at bounding box center [132, 78] width 72 height 10
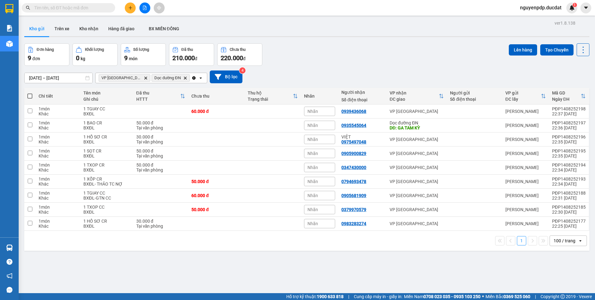
click at [31, 96] on span at bounding box center [29, 95] width 5 height 5
click at [30, 93] on input "checkbox" at bounding box center [30, 93] width 0 height 0
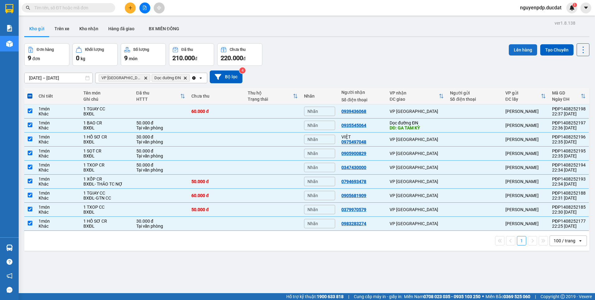
click at [518, 52] on button "Lên hàng" at bounding box center [523, 49] width 28 height 11
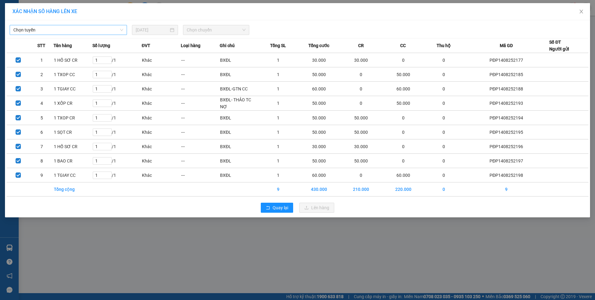
click at [49, 29] on span "Chọn tuyến" at bounding box center [68, 29] width 110 height 9
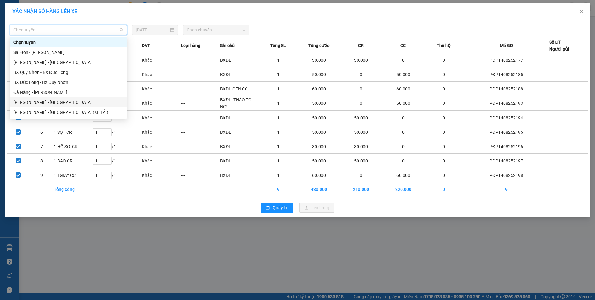
click at [59, 103] on div "Gia Lai - Đà Nẵng" at bounding box center [68, 102] width 110 height 7
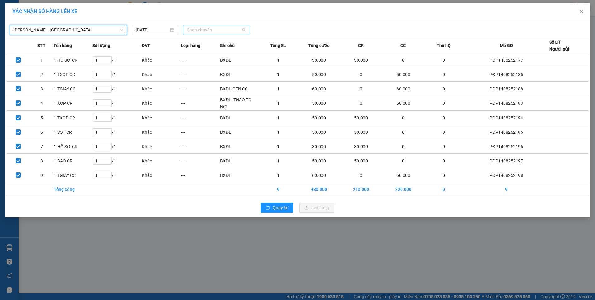
click at [207, 31] on span "Chọn chuyến" at bounding box center [216, 29] width 59 height 9
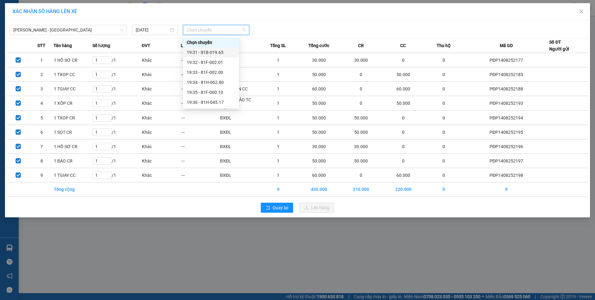
click at [210, 54] on div "19:31 - 81B-019.65" at bounding box center [211, 52] width 49 height 7
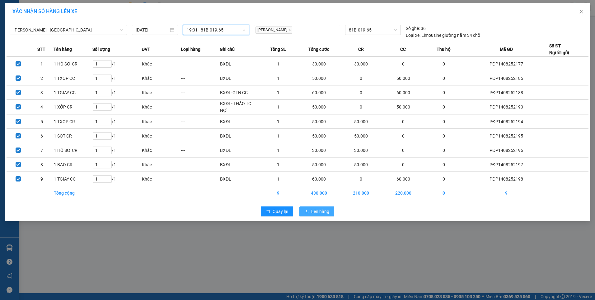
click at [318, 214] on span "Lên hàng" at bounding box center [320, 211] width 18 height 7
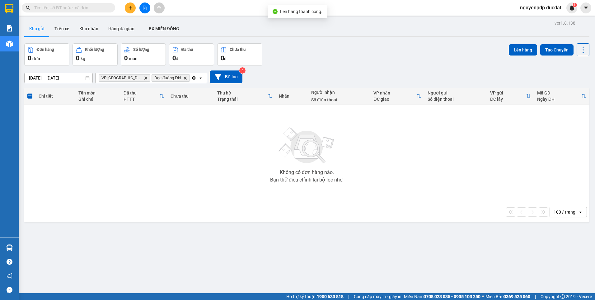
click at [192, 77] on icon "Clear all" at bounding box center [193, 77] width 3 height 3
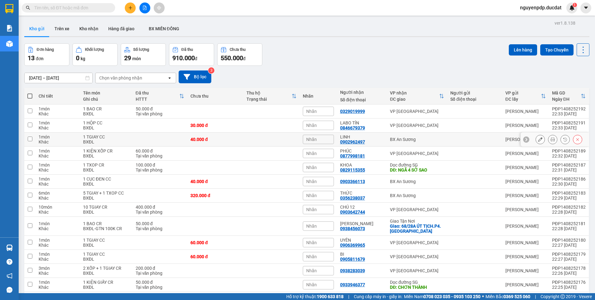
click at [150, 138] on td at bounding box center [160, 139] width 55 height 14
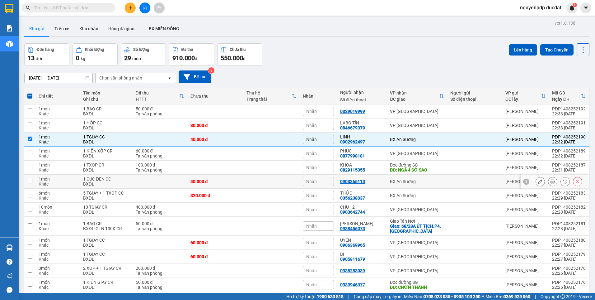
click at [268, 184] on td at bounding box center [271, 181] width 56 height 14
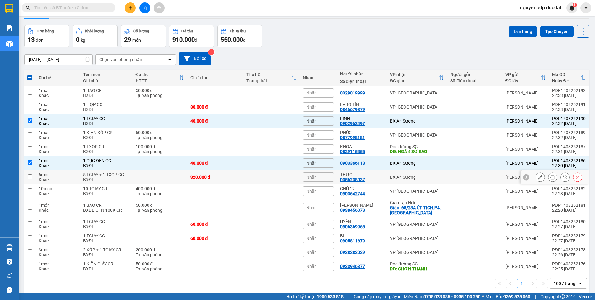
scroll to position [29, 0]
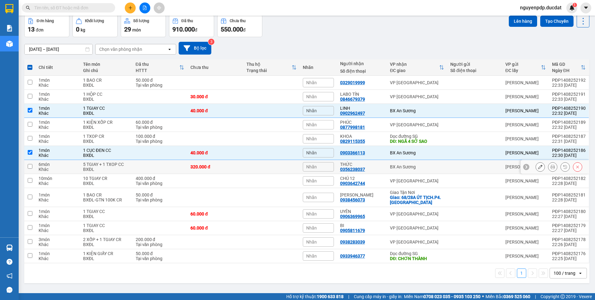
click at [274, 164] on td at bounding box center [271, 167] width 56 height 14
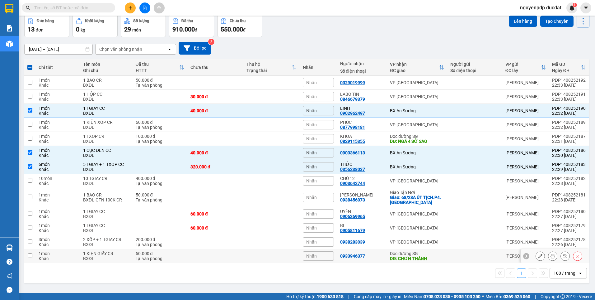
click at [272, 254] on td at bounding box center [271, 256] width 56 height 14
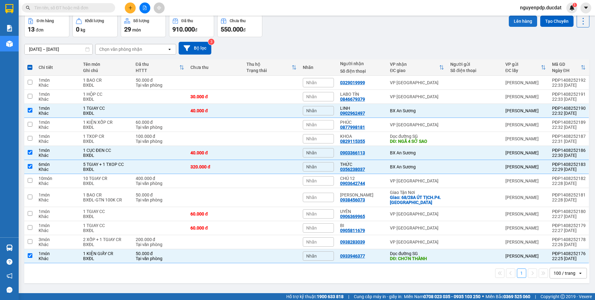
click at [518, 22] on button "Lên hàng" at bounding box center [523, 21] width 28 height 11
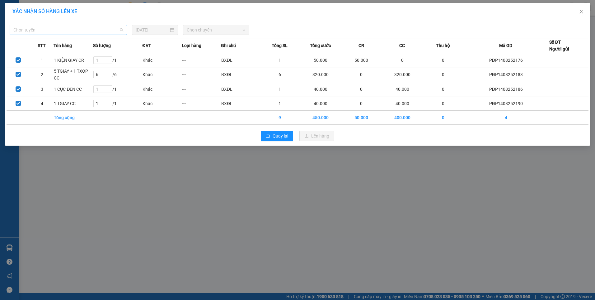
click at [99, 29] on span "Chọn tuyến" at bounding box center [68, 29] width 110 height 9
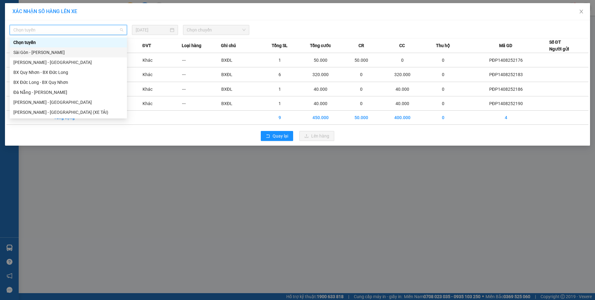
click at [47, 48] on div "Sài Gòn - Gia Lai" at bounding box center [68, 52] width 117 height 10
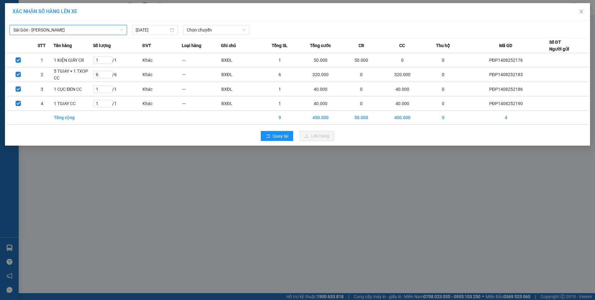
click at [54, 27] on span "Sài Gòn - Gia Lai" at bounding box center [68, 29] width 110 height 9
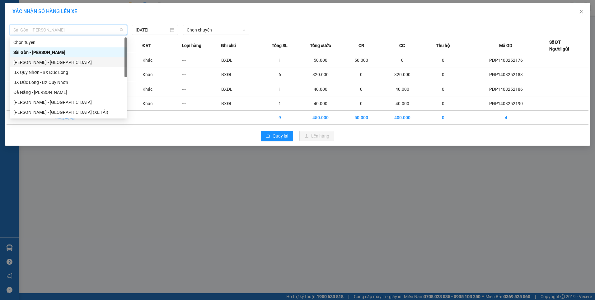
click at [46, 63] on div "Gia Lai - Sài Gòn" at bounding box center [68, 62] width 110 height 7
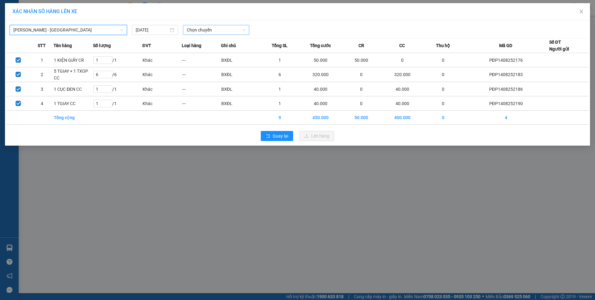
click at [208, 32] on span "Chọn chuyến" at bounding box center [216, 29] width 59 height 9
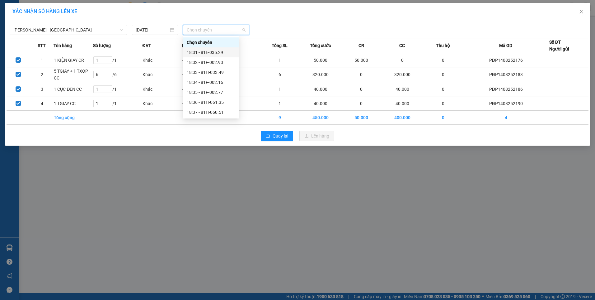
click at [210, 51] on div "18:31 - 81E-035.29" at bounding box center [211, 52] width 49 height 7
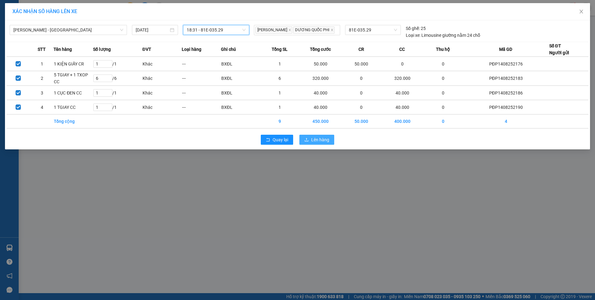
click at [314, 143] on span "Lên hàng" at bounding box center [320, 139] width 18 height 7
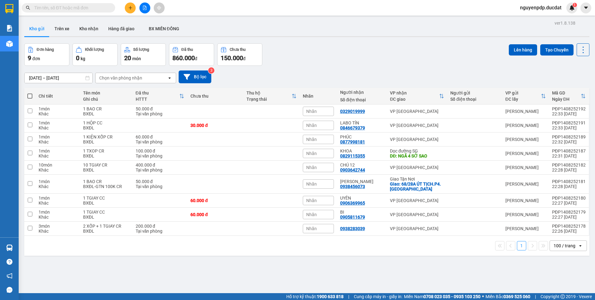
click at [31, 96] on span at bounding box center [29, 95] width 5 height 5
click at [30, 93] on input "checkbox" at bounding box center [30, 93] width 0 height 0
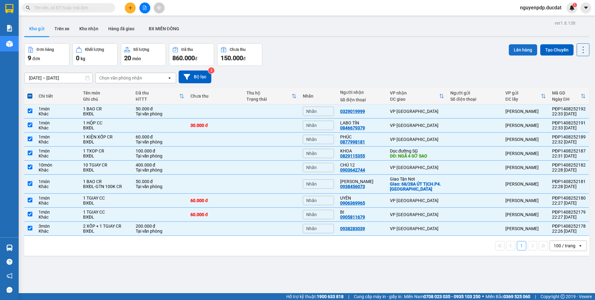
click at [513, 49] on button "Lên hàng" at bounding box center [523, 49] width 28 height 11
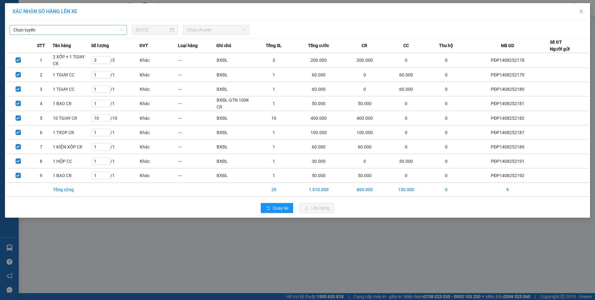
click at [118, 30] on span "Chọn tuyến" at bounding box center [68, 29] width 110 height 9
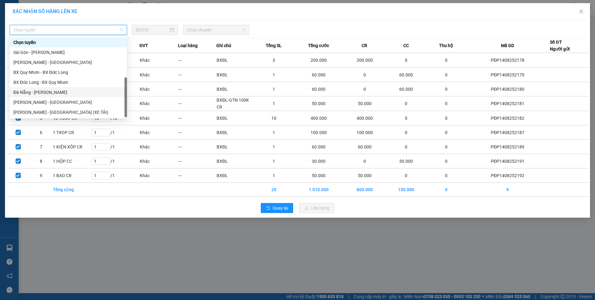
scroll to position [10, 0]
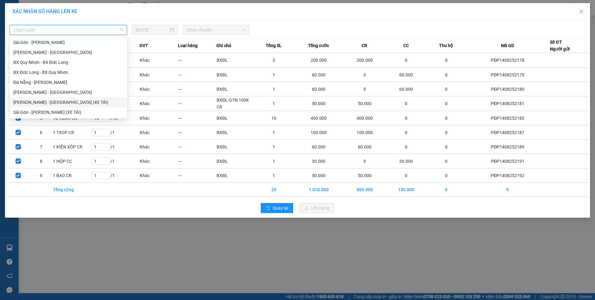
click at [74, 103] on div "Gia Lai - Sài Gòn (XE TẢI)" at bounding box center [68, 102] width 110 height 7
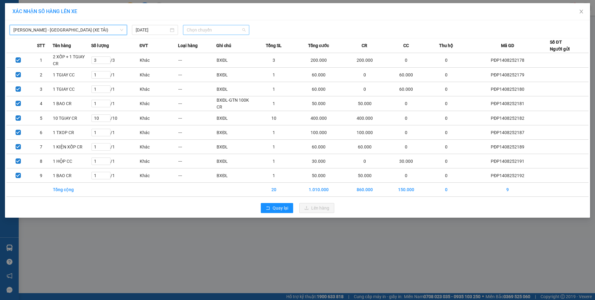
click at [214, 32] on span "Chọn chuyến" at bounding box center [216, 29] width 59 height 9
click at [217, 50] on div "18:00" at bounding box center [211, 52] width 49 height 7
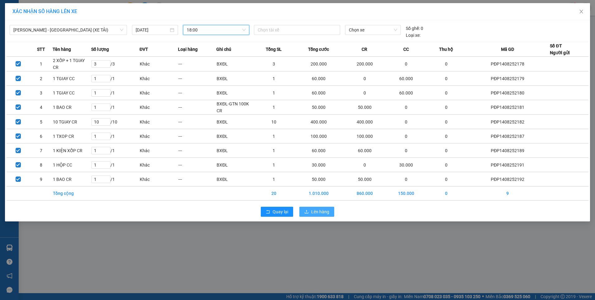
click at [322, 211] on span "Lên hàng" at bounding box center [320, 211] width 18 height 7
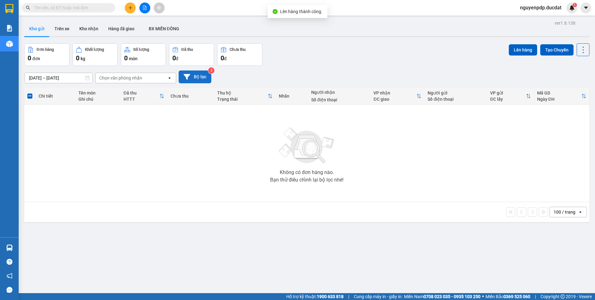
click at [205, 74] on button "Bộ lọc" at bounding box center [195, 76] width 33 height 13
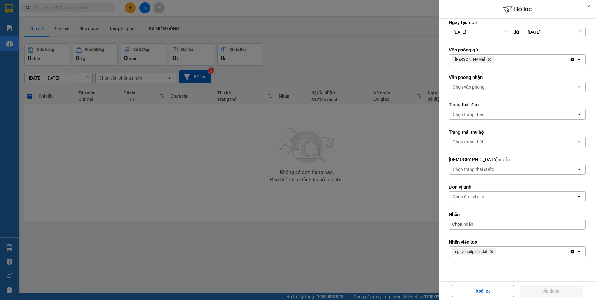
scroll to position [16, 0]
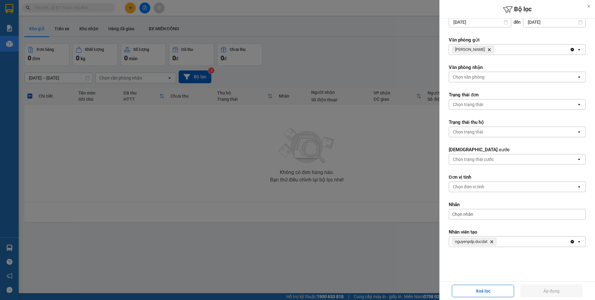
click at [493, 241] on icon "nguyenpdp.ducdat, close by backspace" at bounding box center [492, 241] width 3 height 3
click at [537, 287] on button "Áp dụng" at bounding box center [552, 290] width 62 height 12
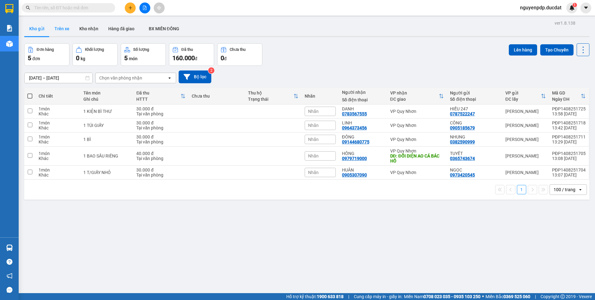
click at [68, 30] on button "Trên xe" at bounding box center [62, 28] width 25 height 15
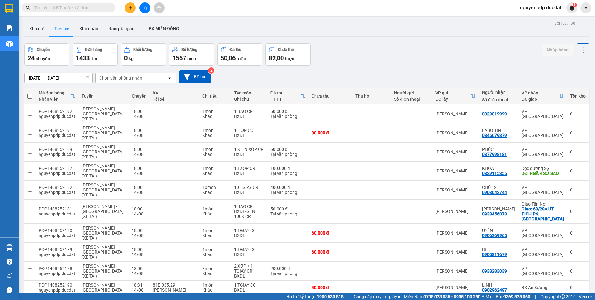
click at [120, 77] on div "Chọn văn phòng nhận" at bounding box center [120, 78] width 43 height 6
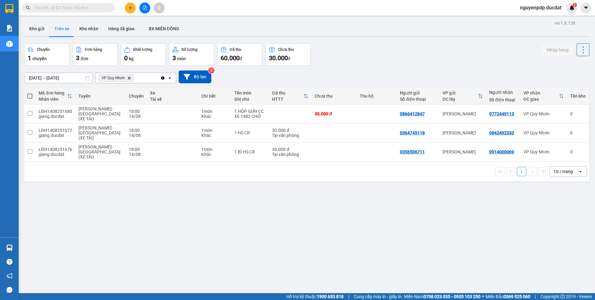
click at [131, 78] on icon "Delete" at bounding box center [129, 78] width 4 height 4
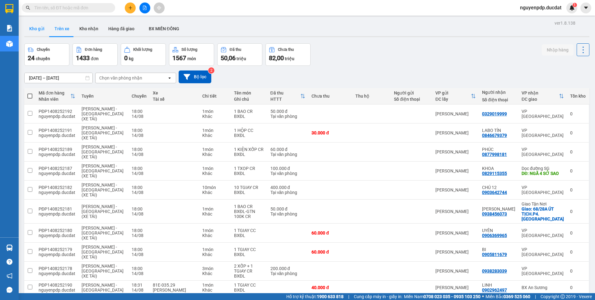
click at [44, 26] on button "Kho gửi" at bounding box center [36, 28] width 25 height 15
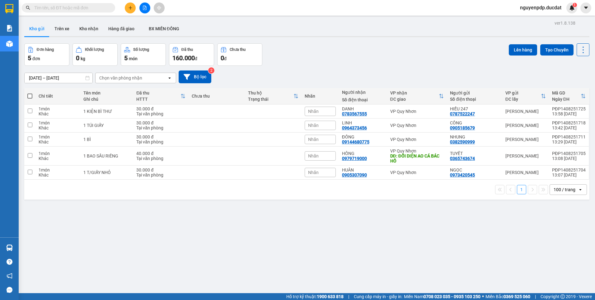
click at [29, 96] on span at bounding box center [29, 95] width 5 height 5
click at [30, 93] on input "checkbox" at bounding box center [30, 93] width 0 height 0
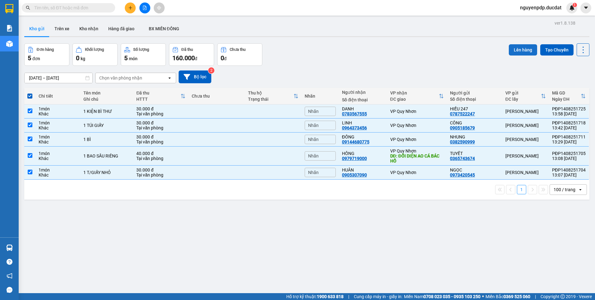
click at [523, 50] on button "Lên hàng" at bounding box center [523, 49] width 28 height 11
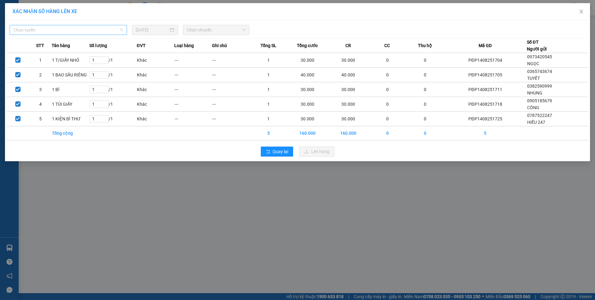
click at [92, 31] on span "Chọn tuyến" at bounding box center [68, 29] width 110 height 9
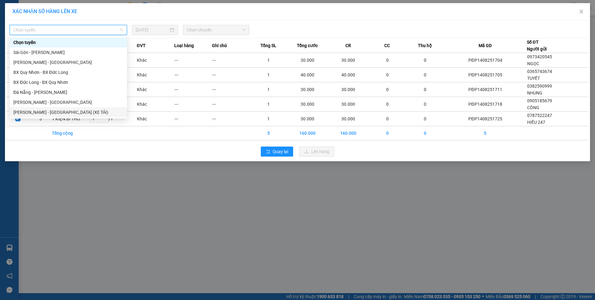
click at [62, 111] on div "Gia Lai - Sài Gòn (XE TẢI)" at bounding box center [68, 112] width 110 height 7
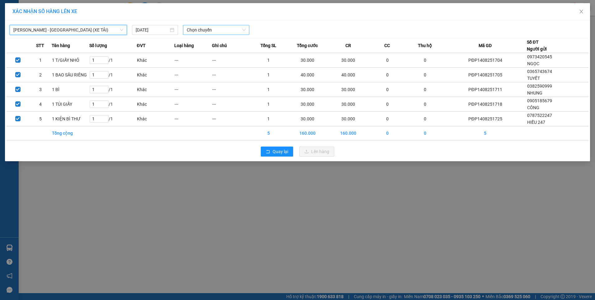
click at [224, 31] on span "Chọn chuyến" at bounding box center [216, 29] width 59 height 9
click at [218, 56] on div "18:00" at bounding box center [211, 52] width 56 height 10
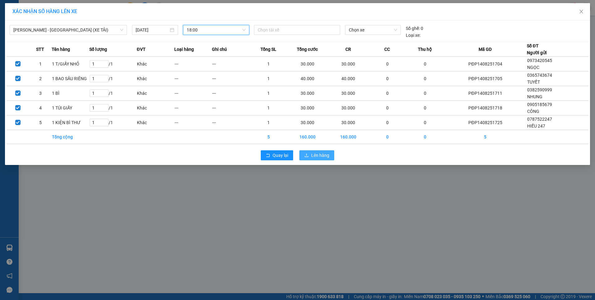
click at [306, 154] on icon "upload" at bounding box center [307, 155] width 4 height 4
